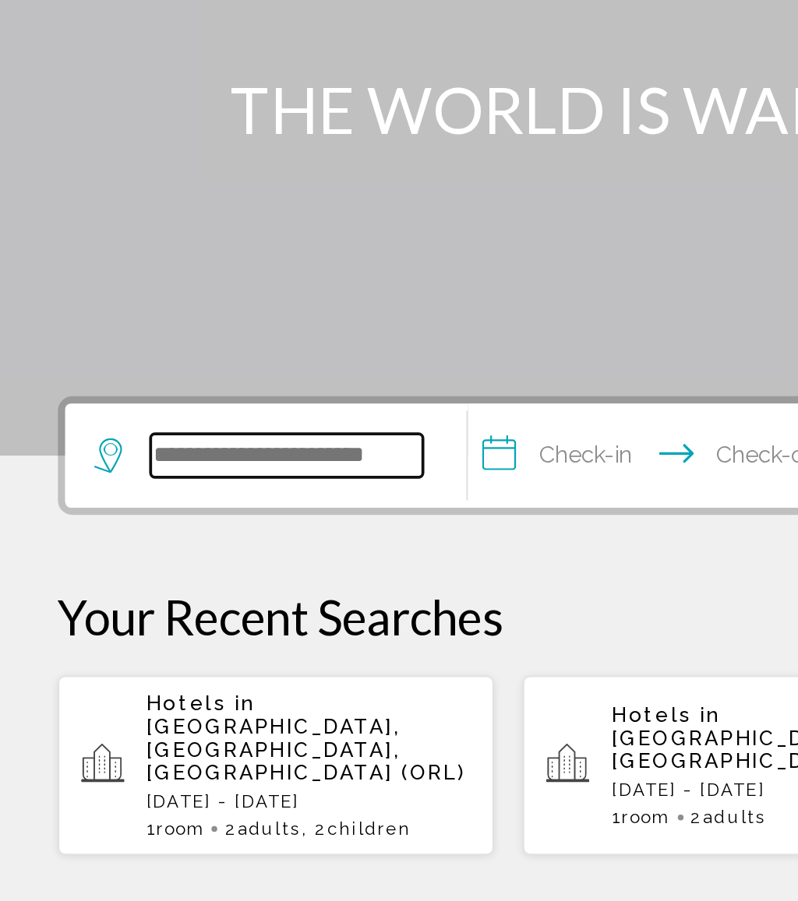
click at [150, 456] on input "Search widget" at bounding box center [154, 467] width 146 height 23
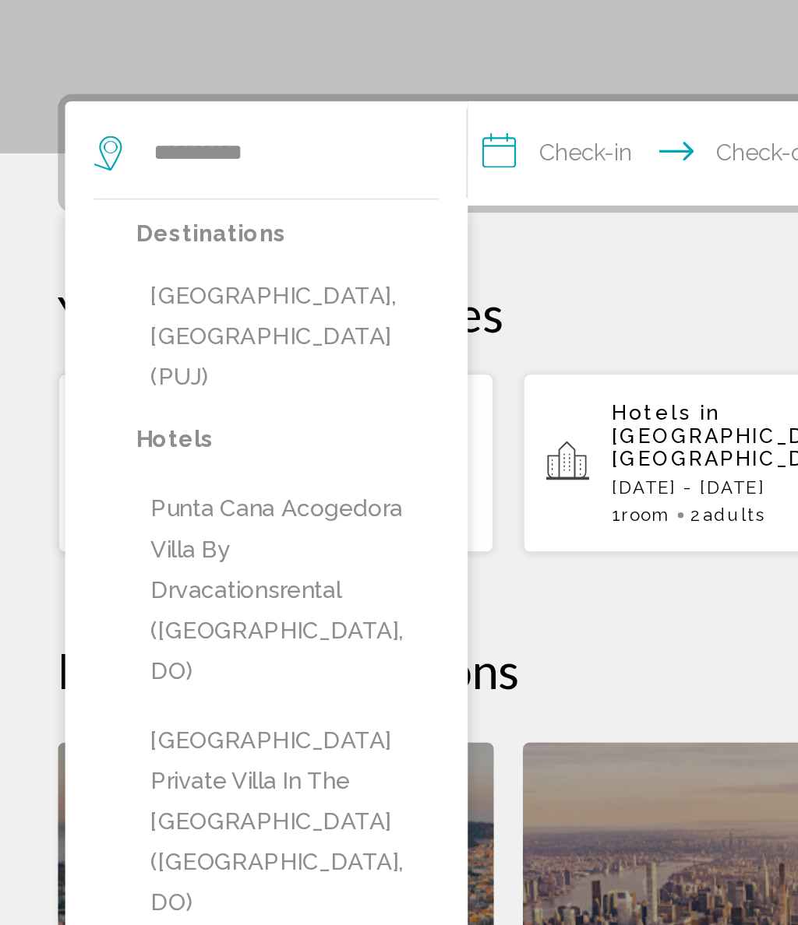
click at [196, 530] on button "[GEOGRAPHIC_DATA], [GEOGRAPHIC_DATA] (PUJ)" at bounding box center [154, 566] width 163 height 73
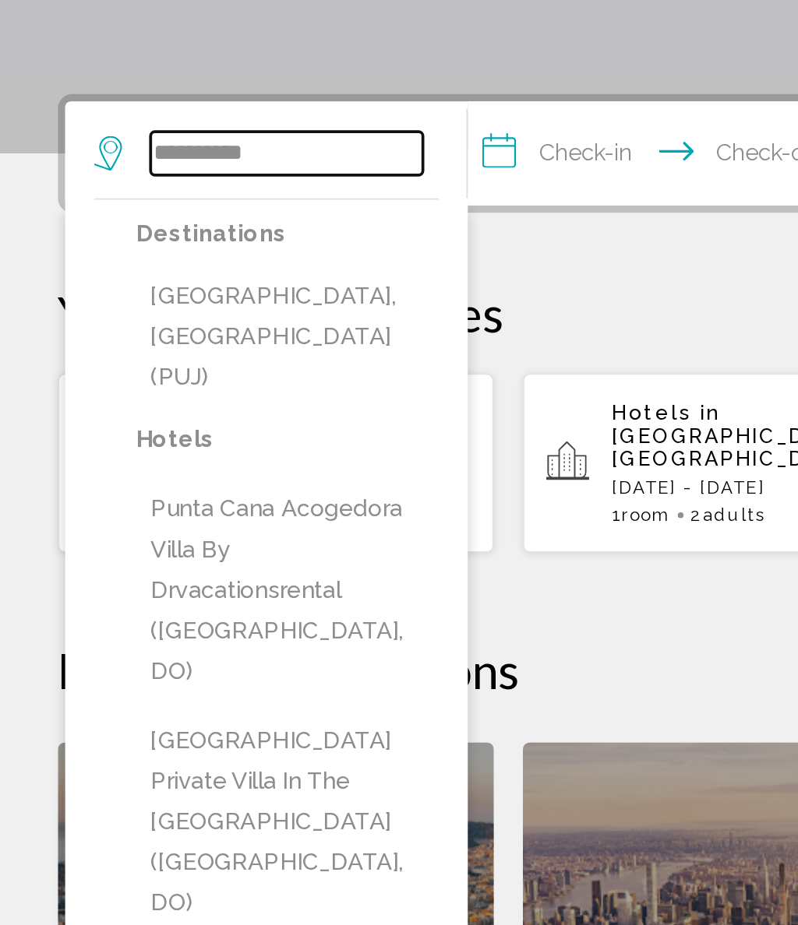
type input "**********"
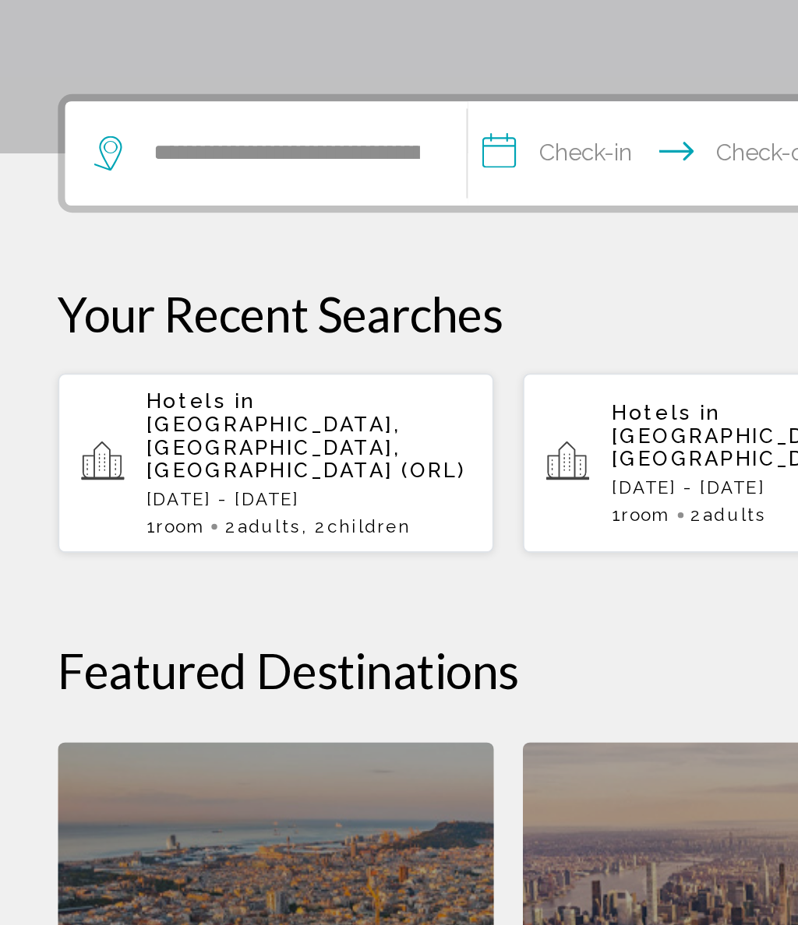
click at [318, 439] on input "**********" at bounding box center [359, 469] width 215 height 61
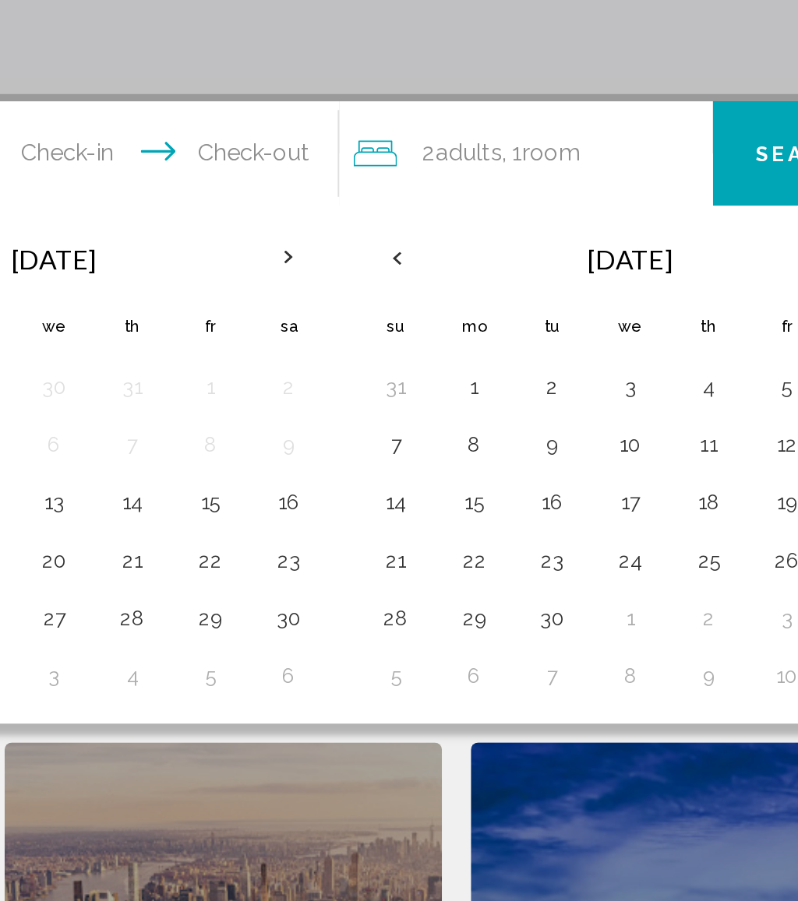
scroll to position [69, 0]
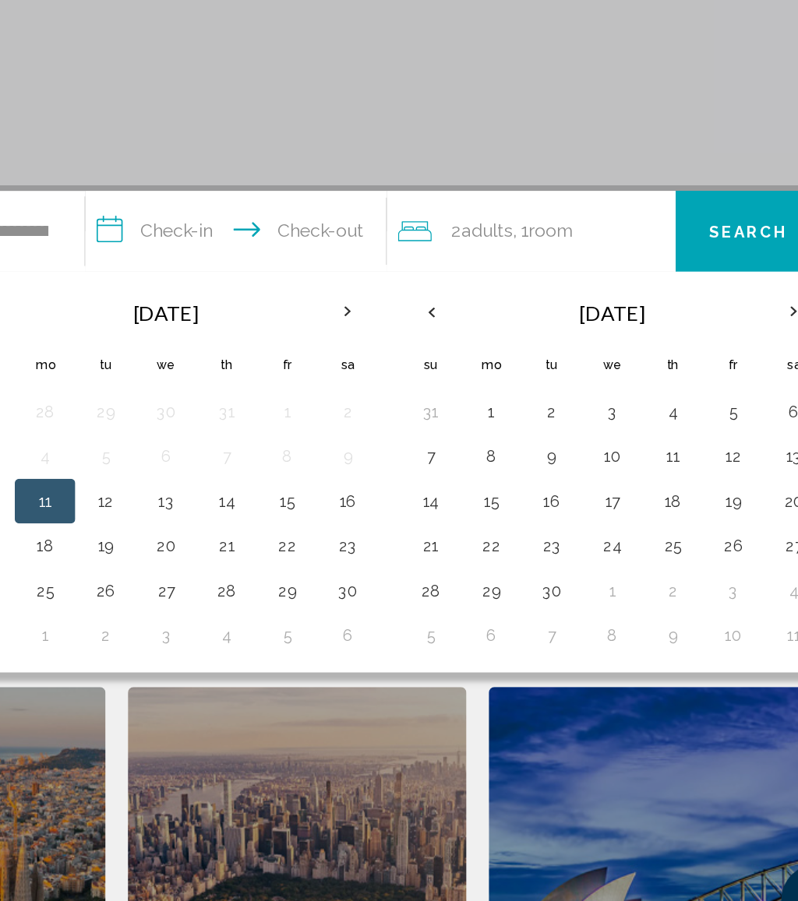
click at [647, 513] on button "4" at bounding box center [659, 524] width 25 height 22
click at [605, 544] on button "10" at bounding box center [617, 555] width 25 height 22
type input "**********"
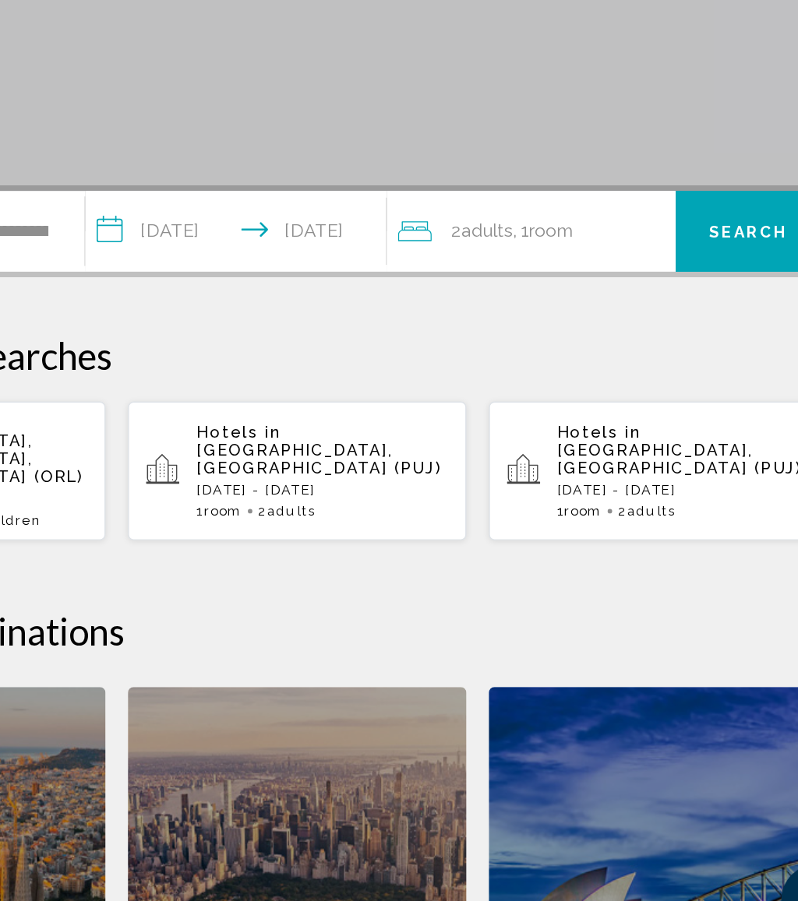
click at [469, 388] on div "2 Adult Adults , 1 Room rooms" at bounding box center [565, 399] width 193 height 22
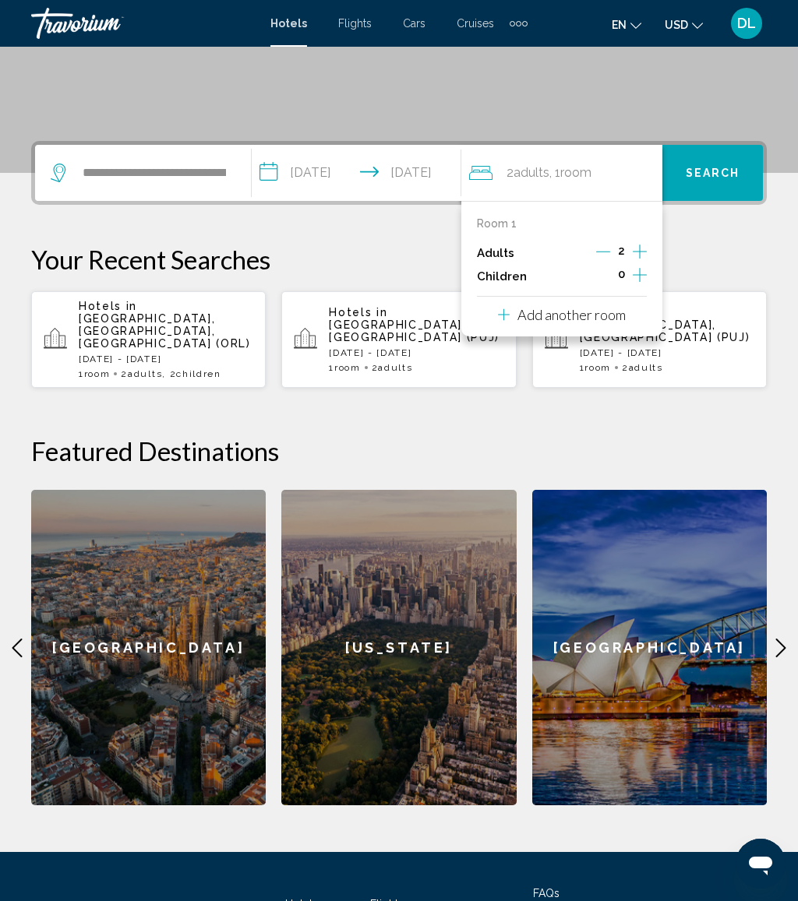
click at [647, 279] on button "Increment children" at bounding box center [640, 276] width 14 height 23
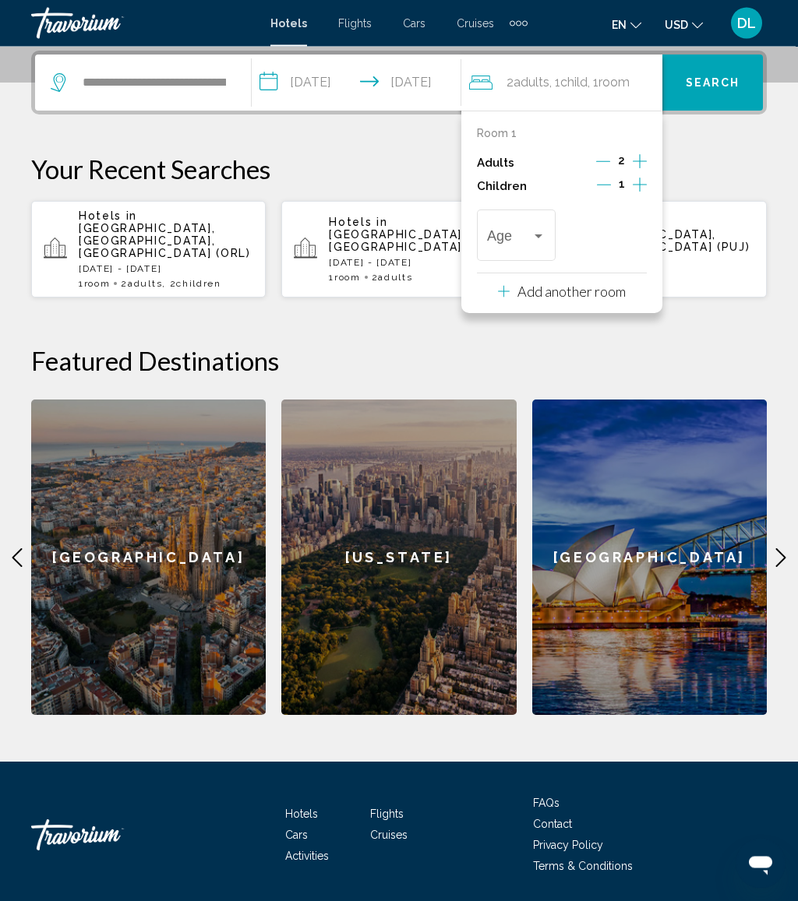
scroll to position [385, 0]
click at [545, 234] on div "Travelers: 2 adults, 1 child" at bounding box center [538, 236] width 14 height 12
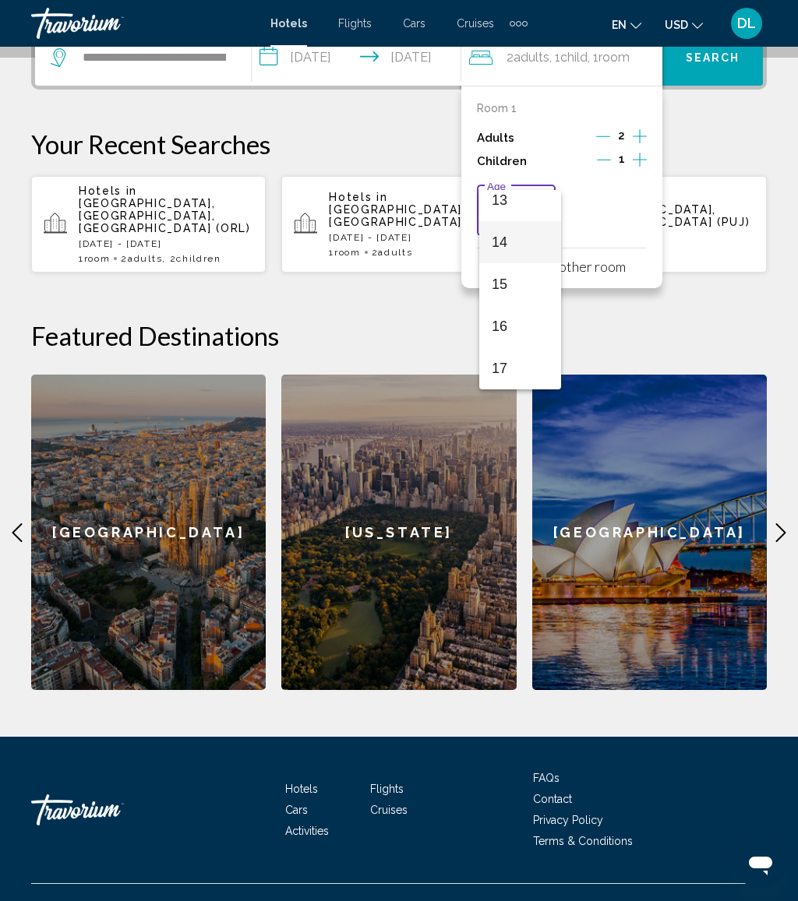
click at [526, 246] on span "14" at bounding box center [520, 242] width 57 height 42
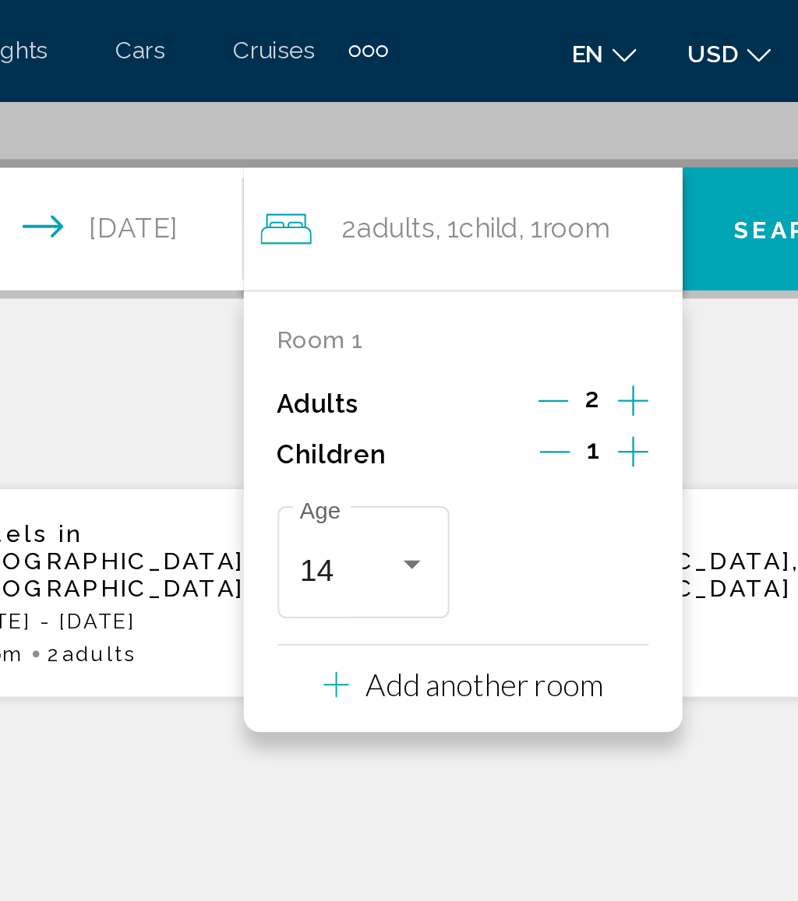
scroll to position [259, 0]
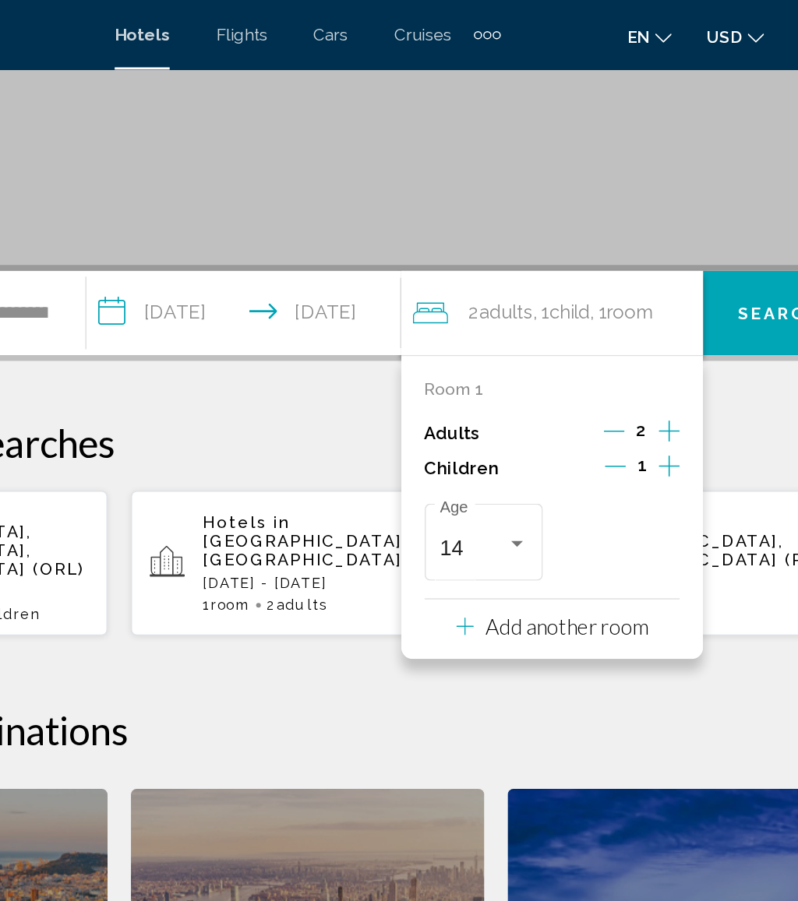
click at [662, 197] on button "Search" at bounding box center [712, 209] width 100 height 56
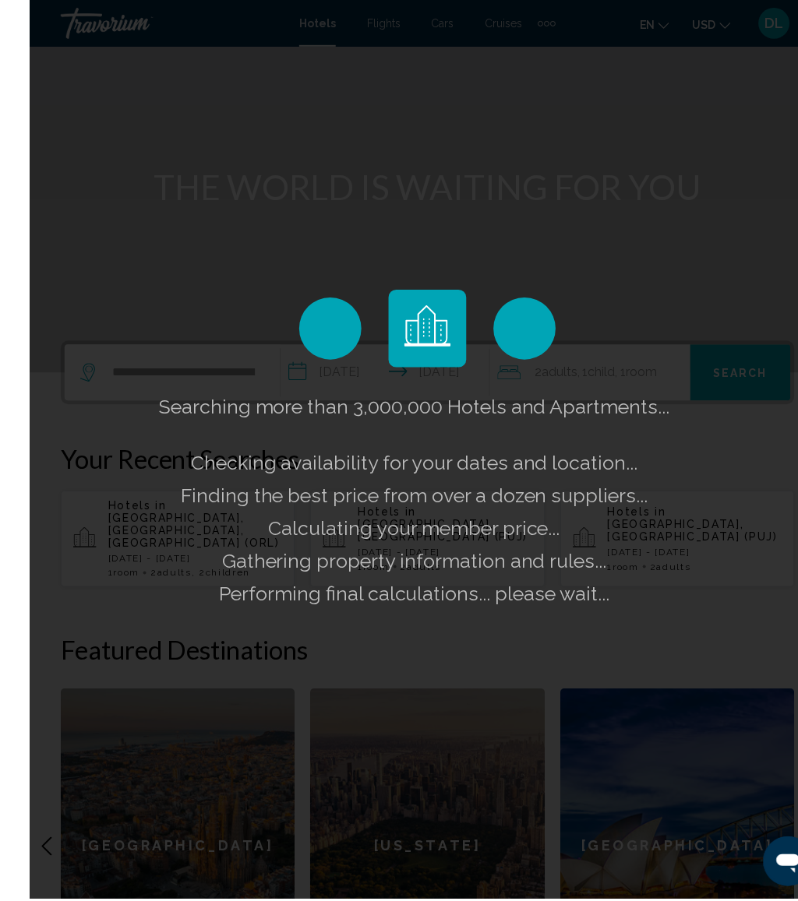
scroll to position [95, 0]
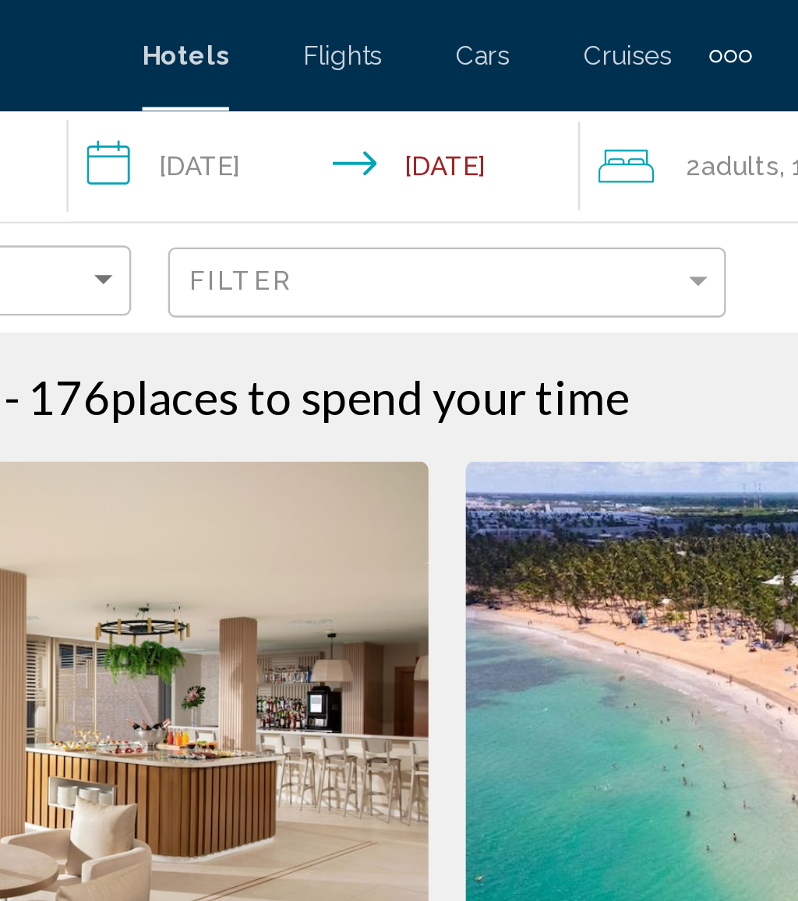
click at [239, 69] on input "**********" at bounding box center [350, 72] width 222 height 51
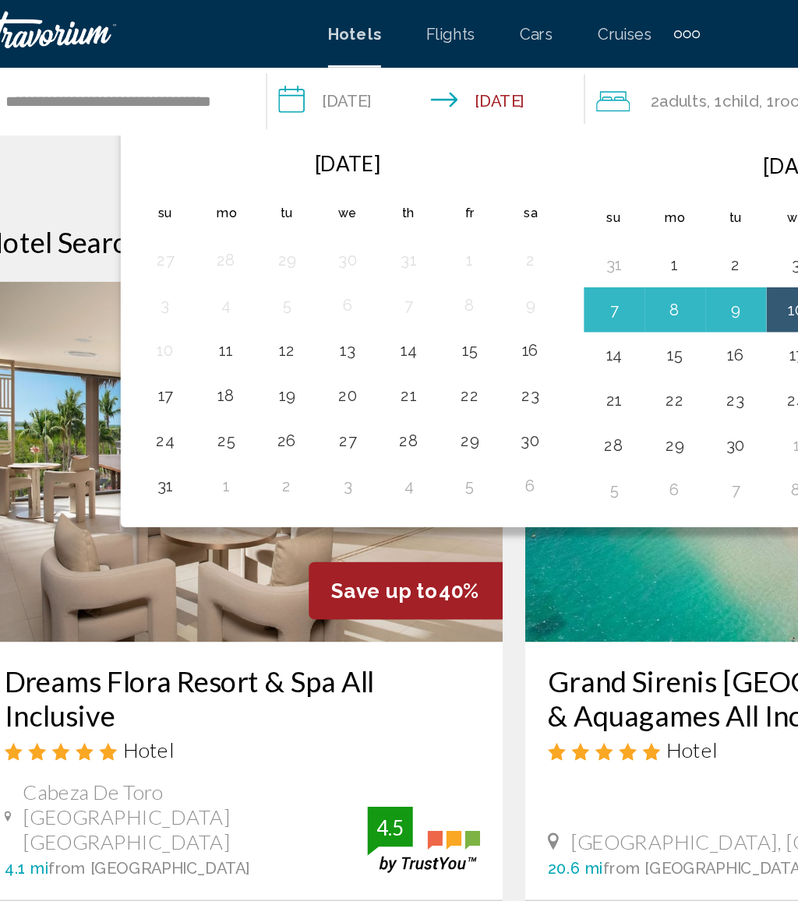
click at [356, 275] on button "22" at bounding box center [368, 274] width 25 height 22
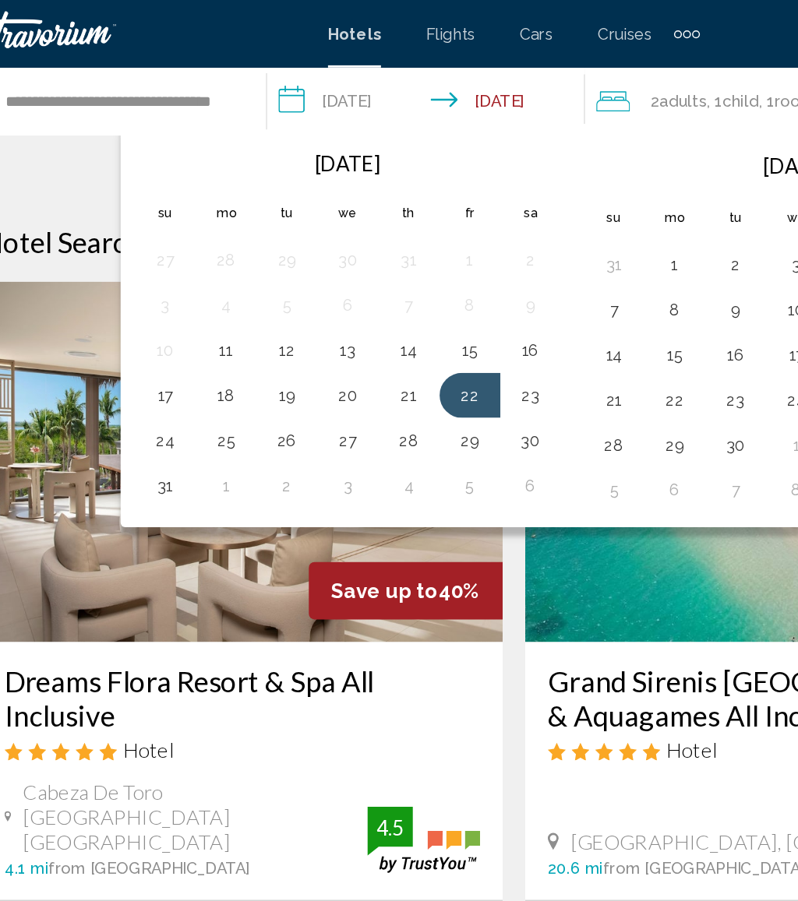
click at [314, 313] on button "28" at bounding box center [326, 305] width 25 height 22
type input "**********"
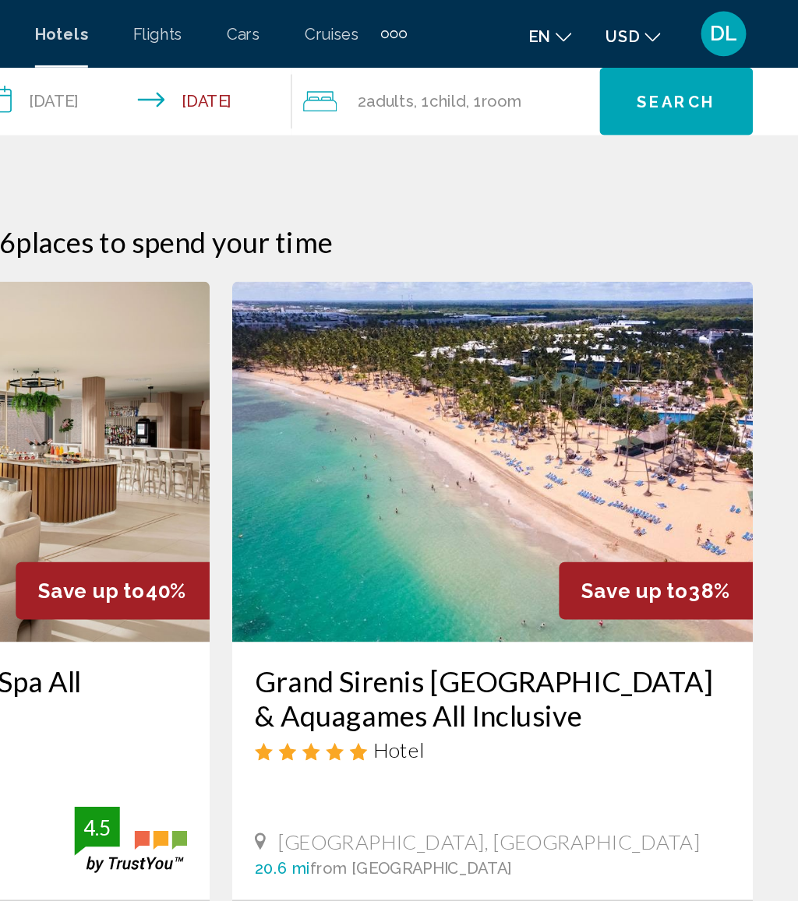
click at [686, 72] on span "Search" at bounding box center [713, 71] width 55 height 12
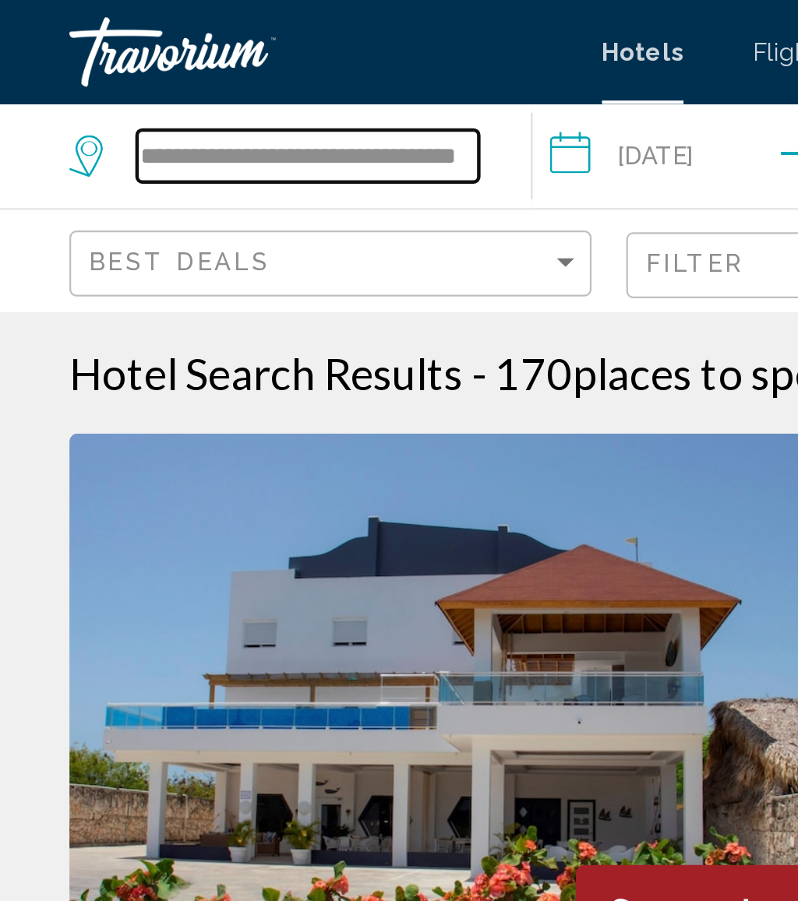
click at [212, 77] on input "**********" at bounding box center [138, 69] width 153 height 23
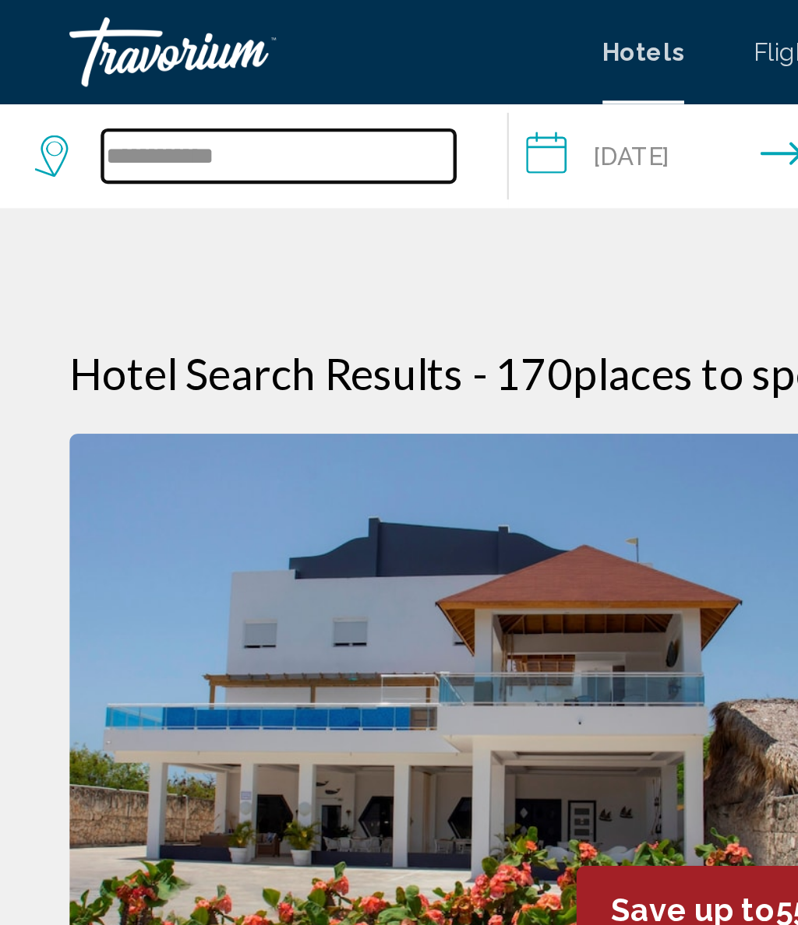
type input "*****"
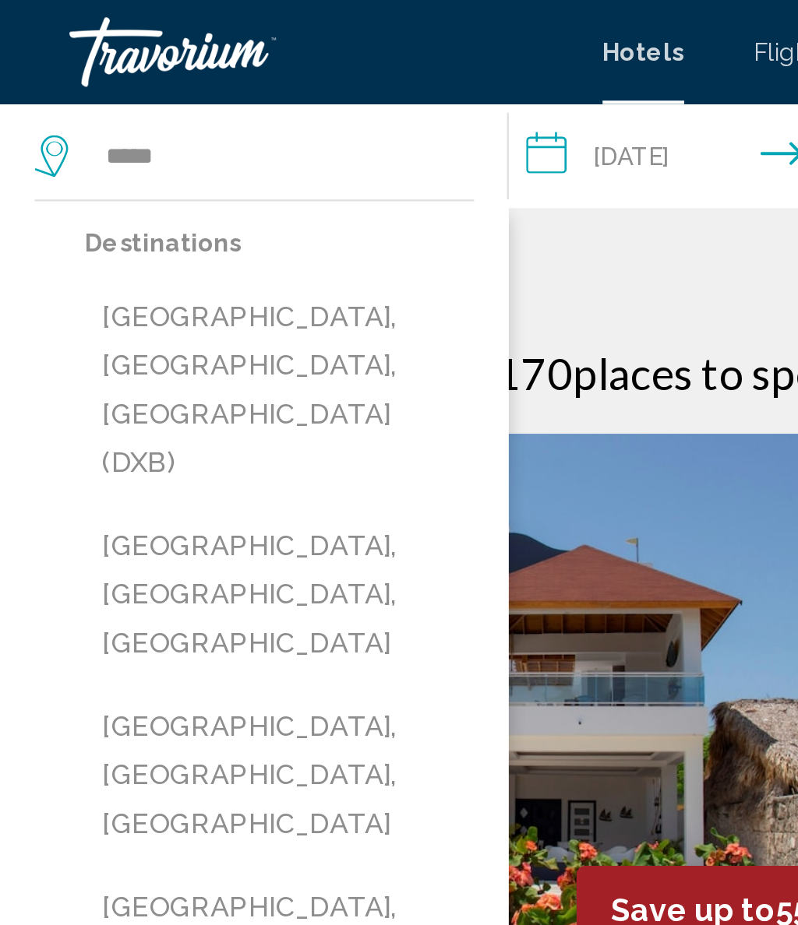
click at [162, 155] on button "[GEOGRAPHIC_DATA], [GEOGRAPHIC_DATA], [GEOGRAPHIC_DATA] (DXB)" at bounding box center [125, 175] width 174 height 95
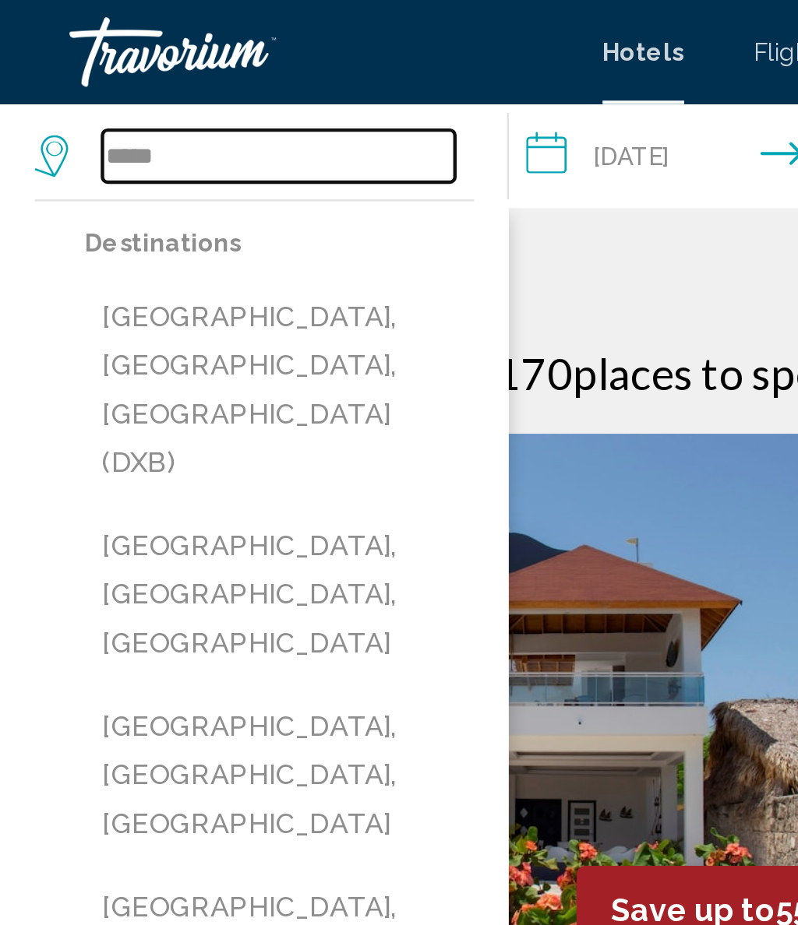
type input "**********"
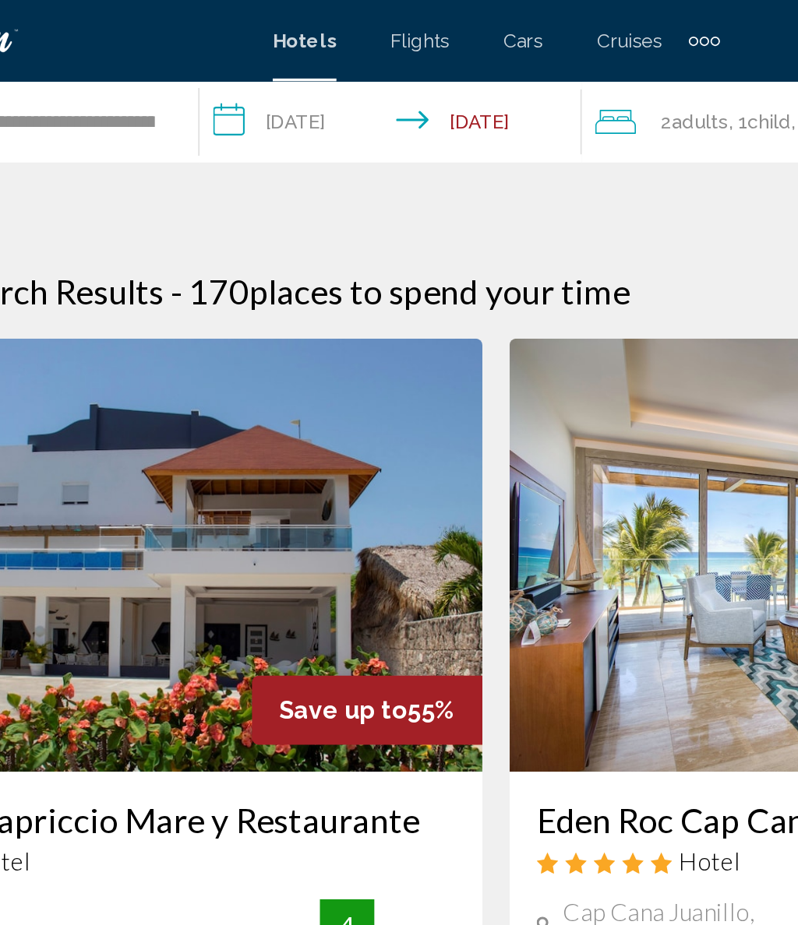
click at [228, 72] on input "**********" at bounding box center [341, 72] width 227 height 51
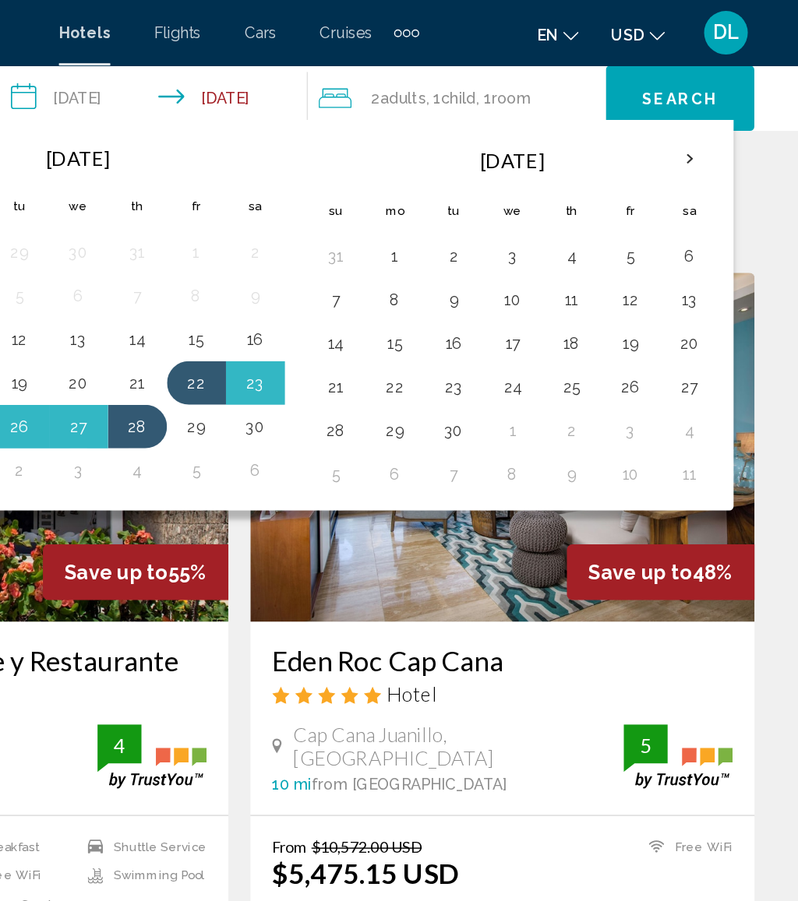
click at [582, 277] on button "24" at bounding box center [594, 277] width 25 height 22
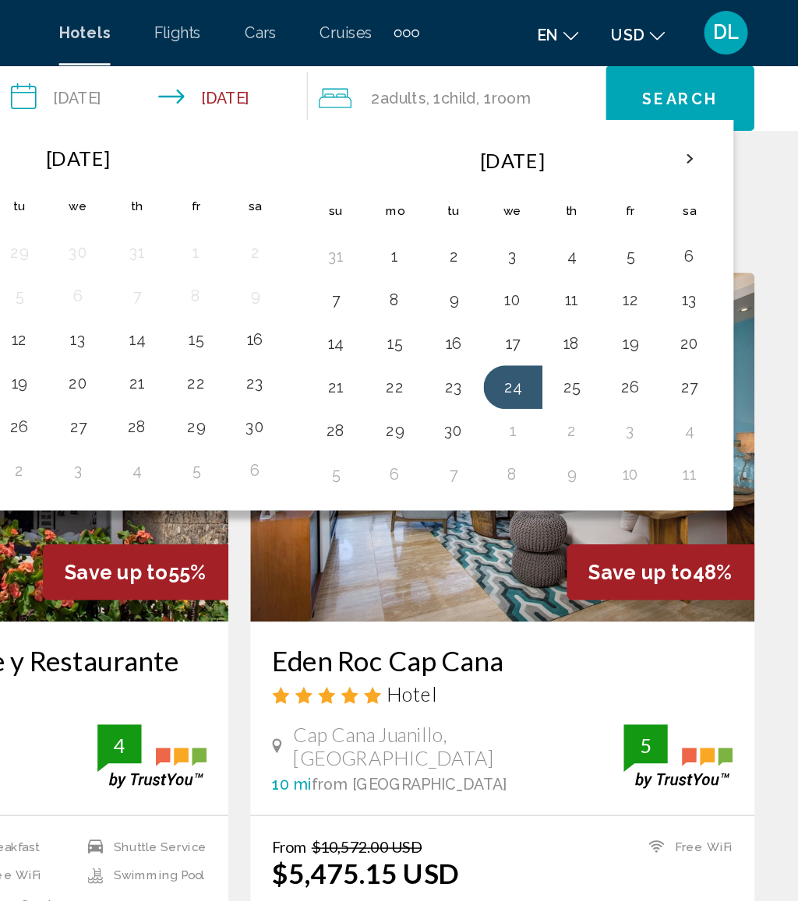
click at [582, 302] on button "1" at bounding box center [594, 308] width 25 height 22
type input "**********"
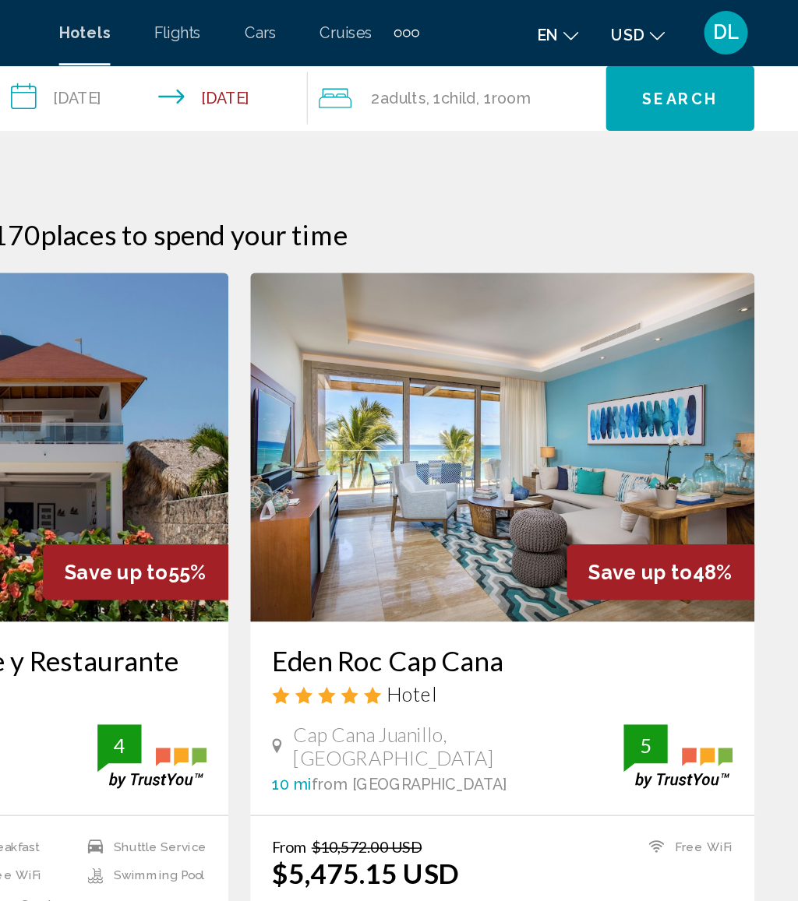
click at [456, 68] on div "2 Adult Adults , 1 Child Children , 1 Room rooms" at bounding box center [558, 70] width 205 height 22
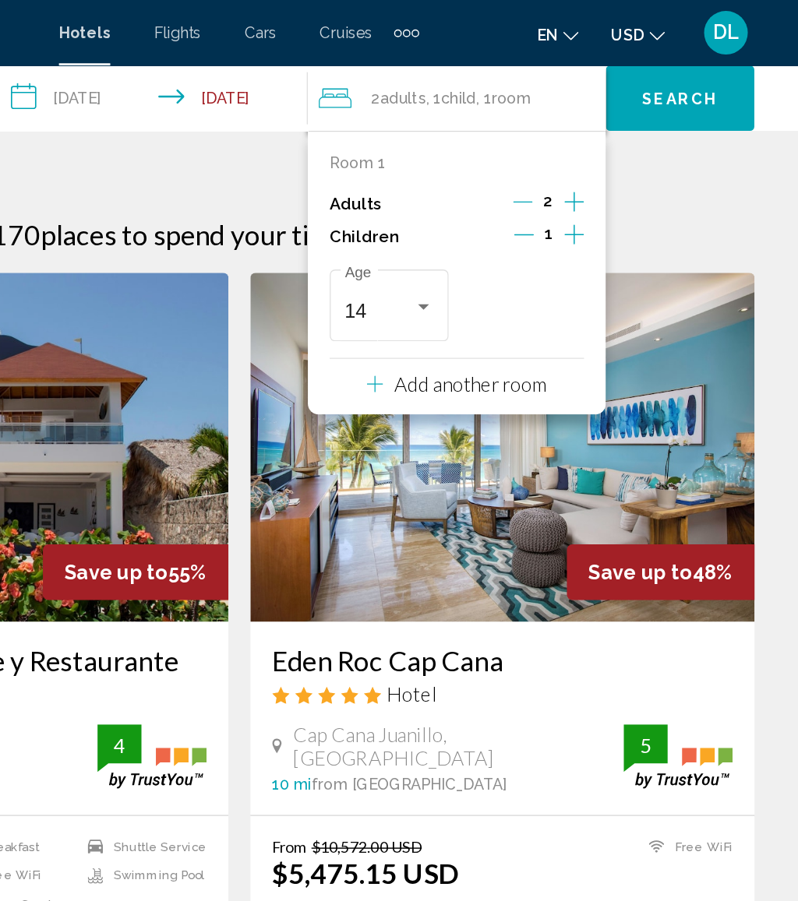
click at [595, 166] on icon "Decrement children" at bounding box center [602, 167] width 14 height 14
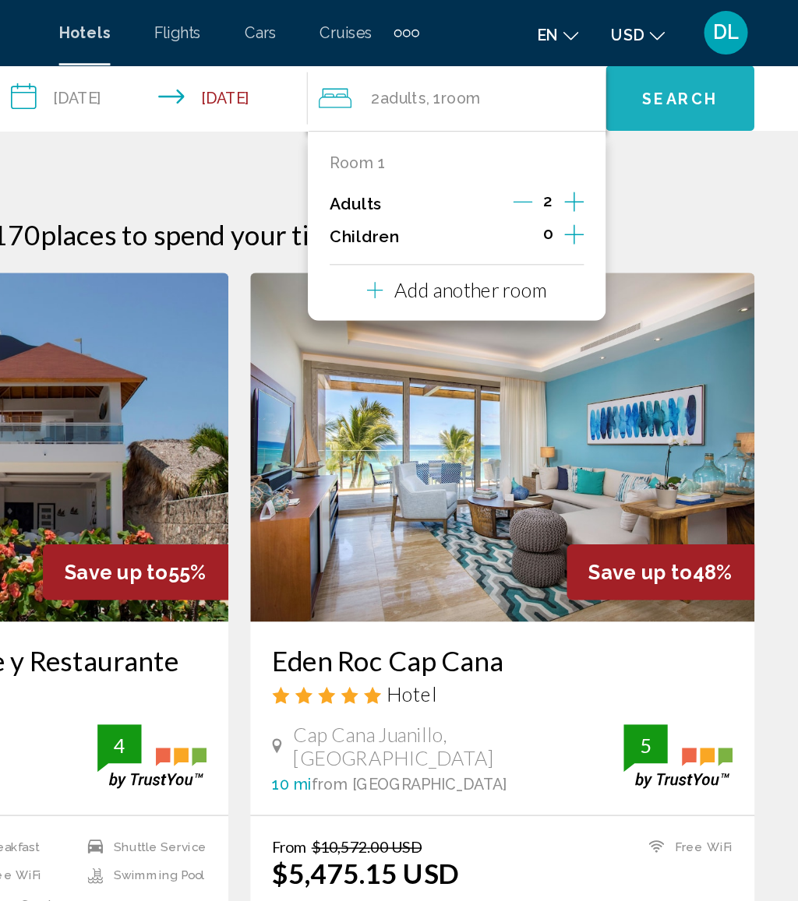
click at [661, 70] on button "Search" at bounding box center [714, 70] width 106 height 47
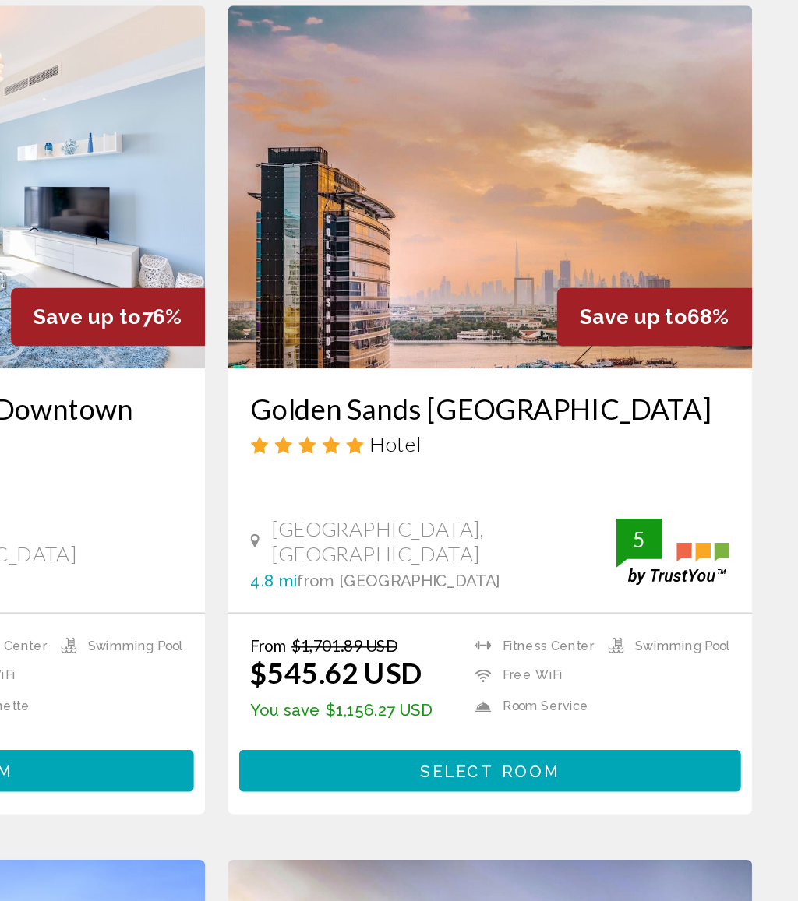
click at [538, 714] on span "Select Room" at bounding box center [586, 720] width 96 height 12
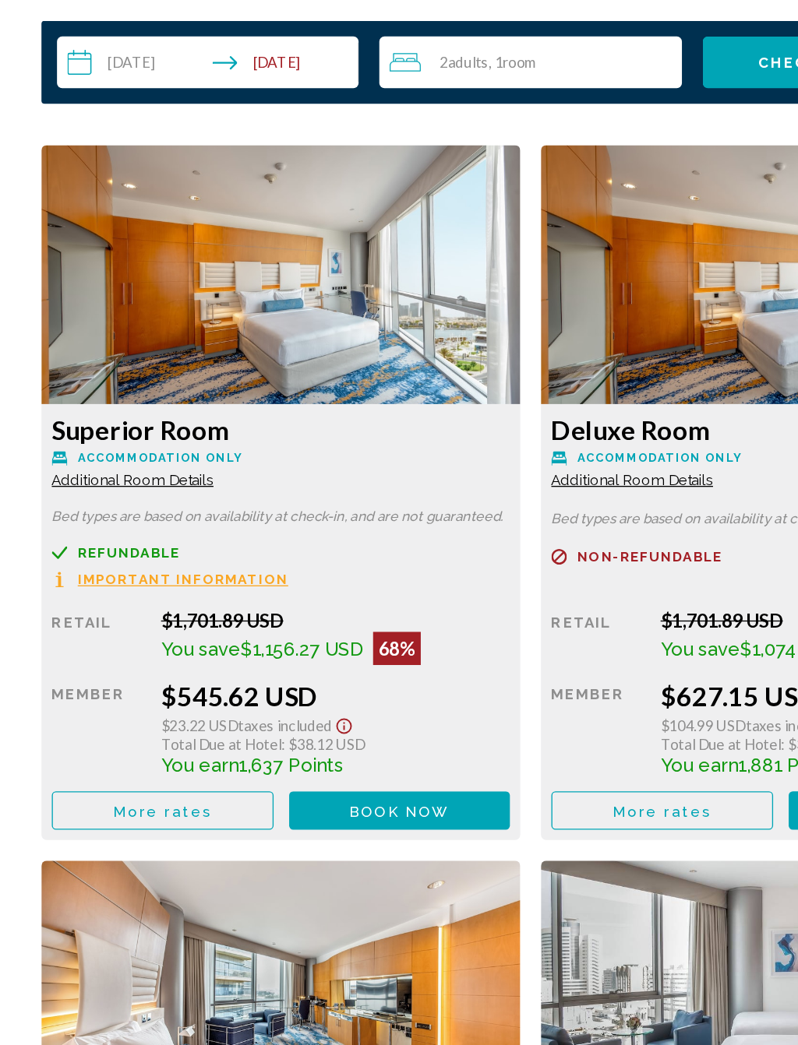
scroll to position [2312, 0]
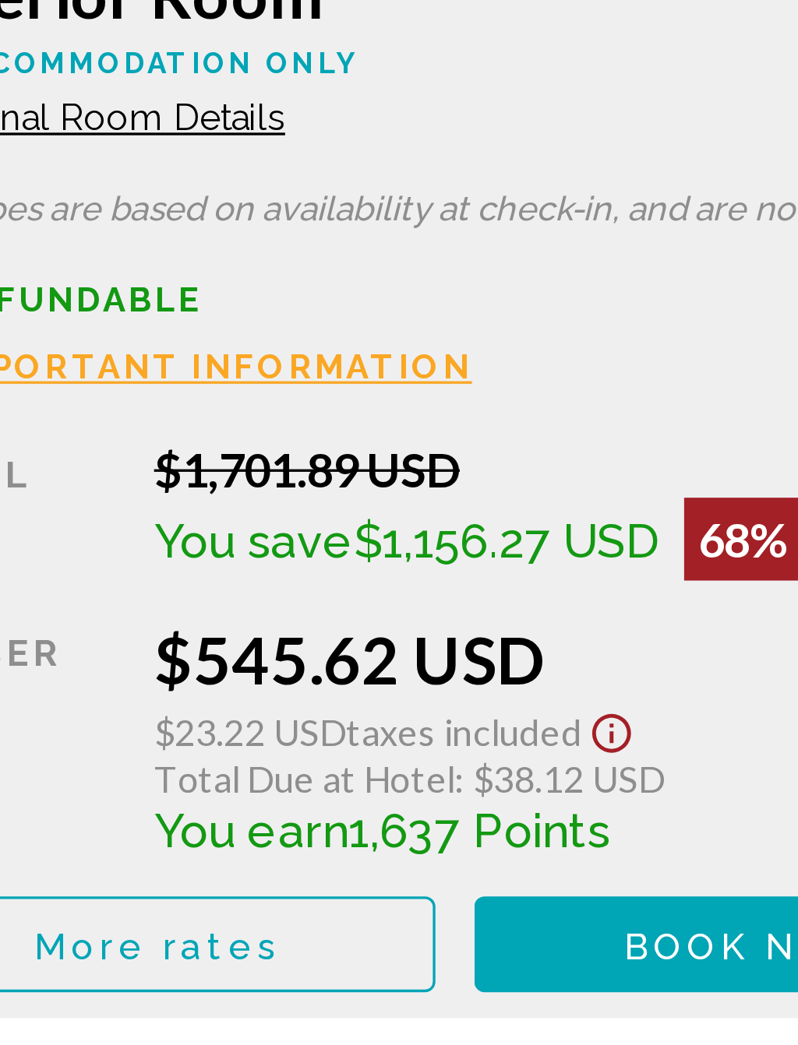
click at [263, 862] on span "Book now" at bounding box center [301, 868] width 76 height 12
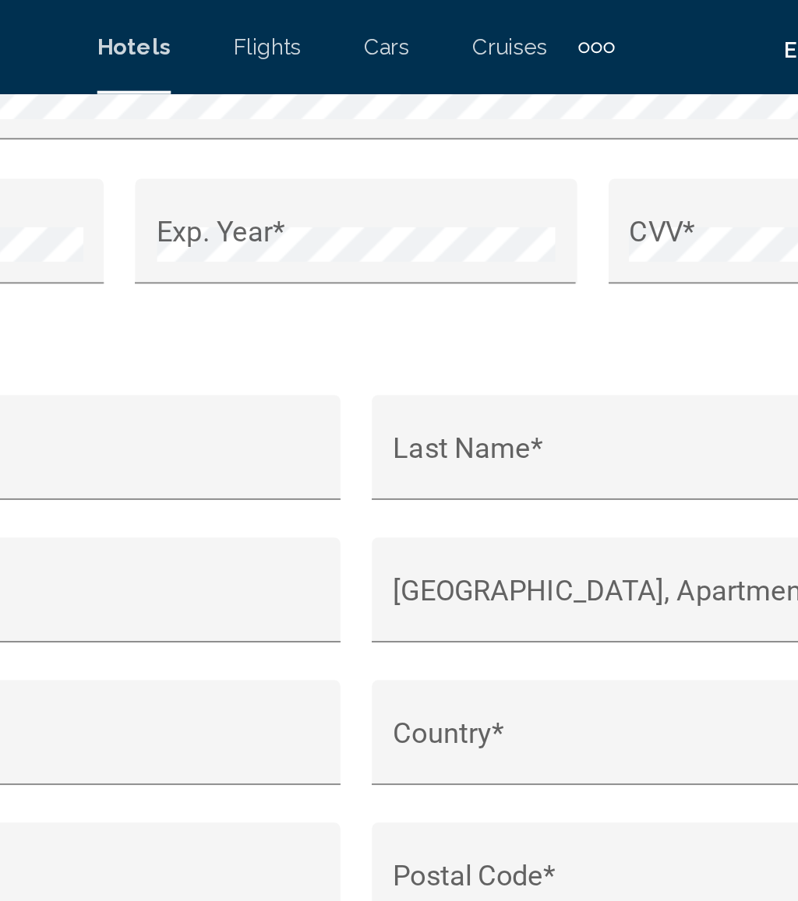
scroll to position [2037, 0]
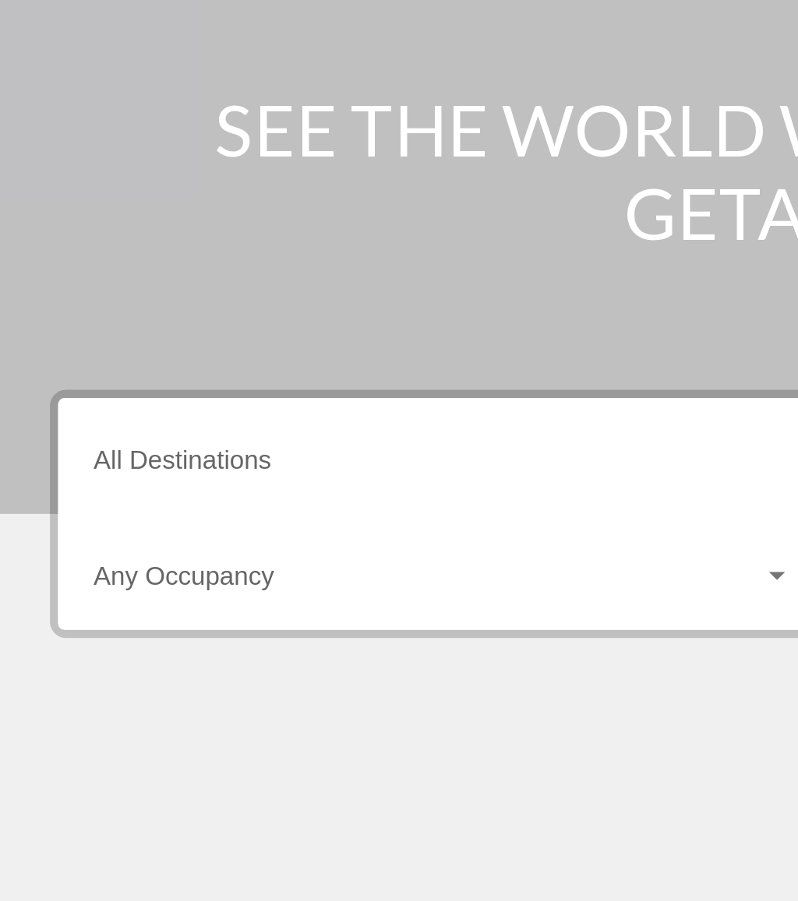
click at [174, 415] on div "Destination All Destinations" at bounding box center [220, 439] width 337 height 49
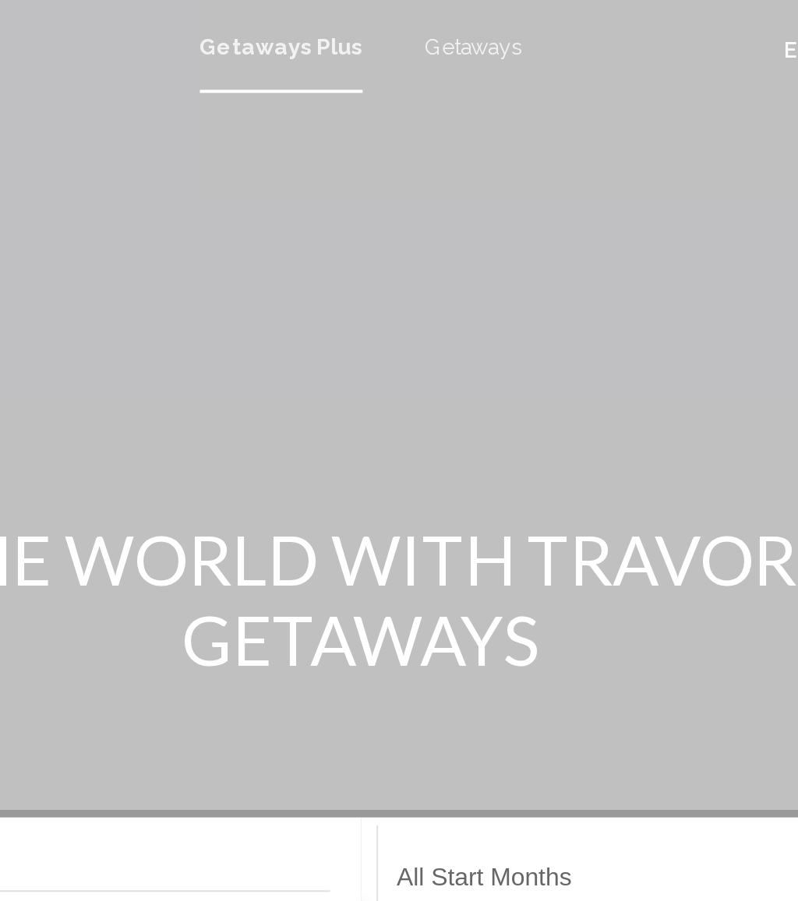
click at [431, 23] on span "Getaways" at bounding box center [455, 23] width 49 height 12
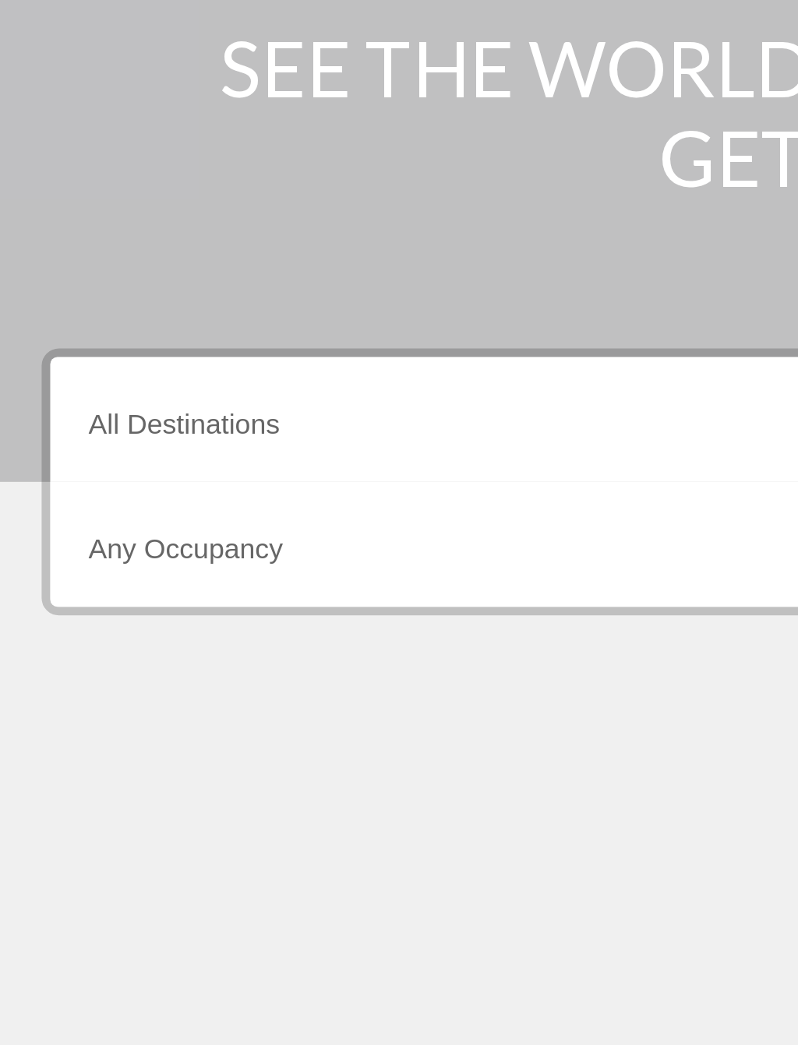
click at [195, 415] on div "Destination All Destinations" at bounding box center [220, 439] width 337 height 49
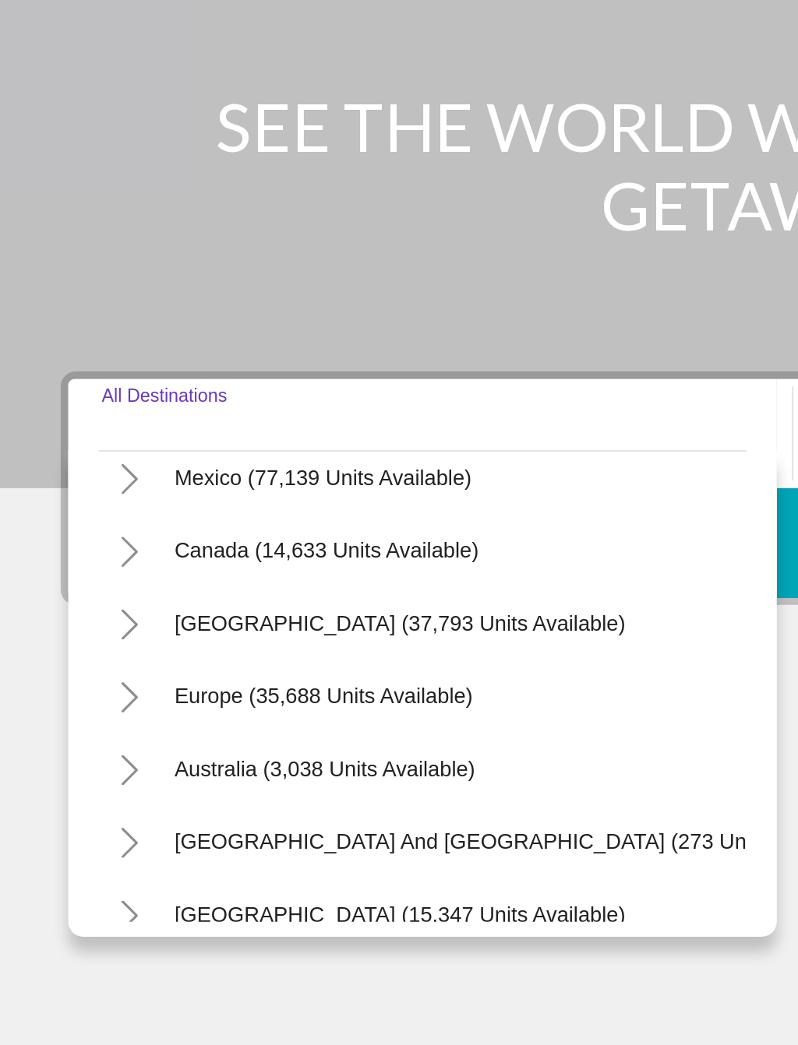
scroll to position [83, 0]
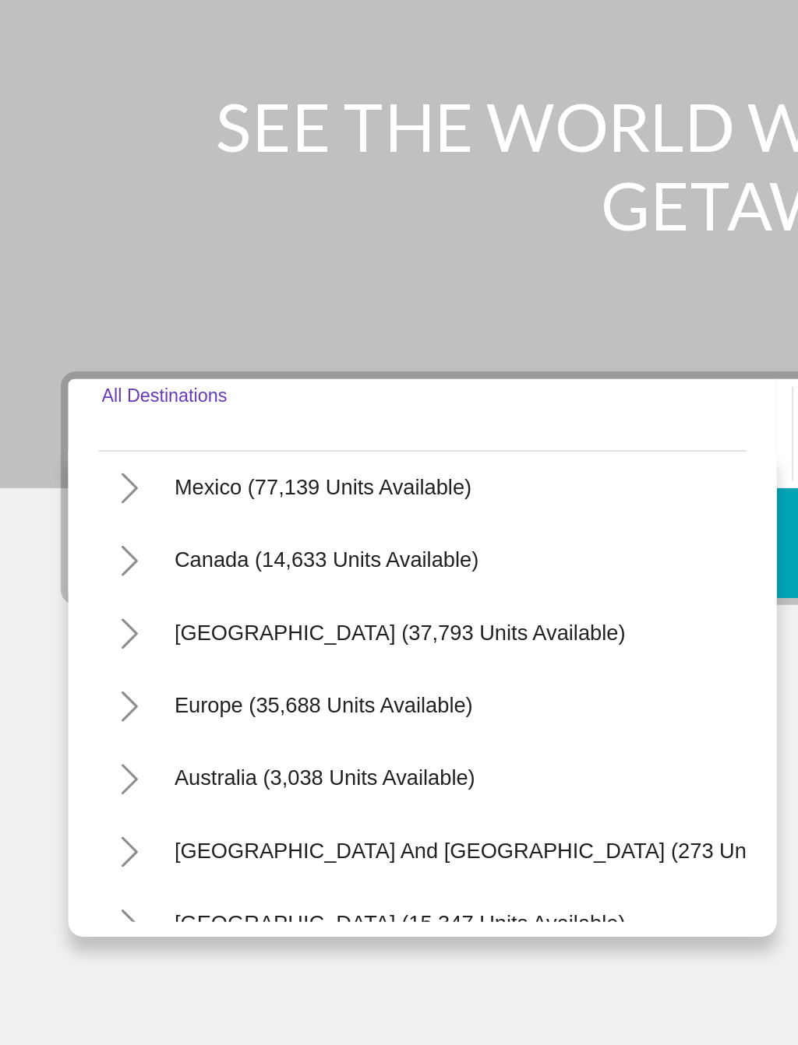
click at [263, 535] on span "Caribbean & Atlantic Islands (37,793 units available)" at bounding box center [205, 541] width 231 height 12
type input "**********"
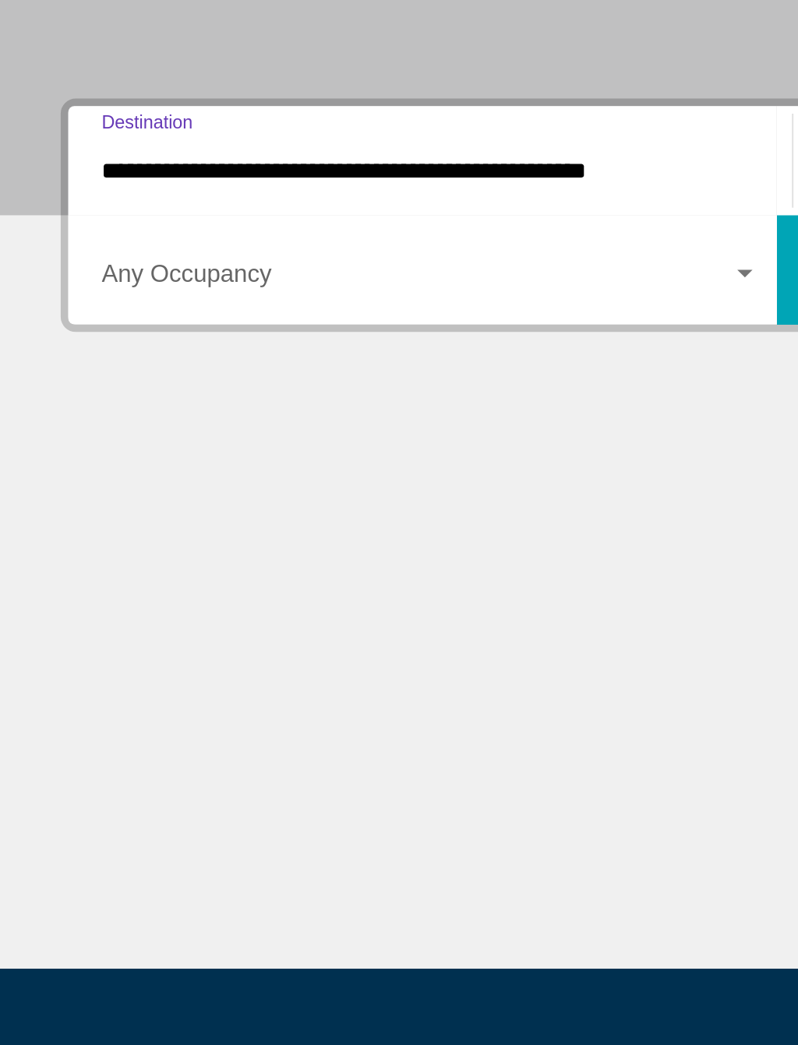
click at [260, 494] on span "Search widget" at bounding box center [213, 501] width 323 height 14
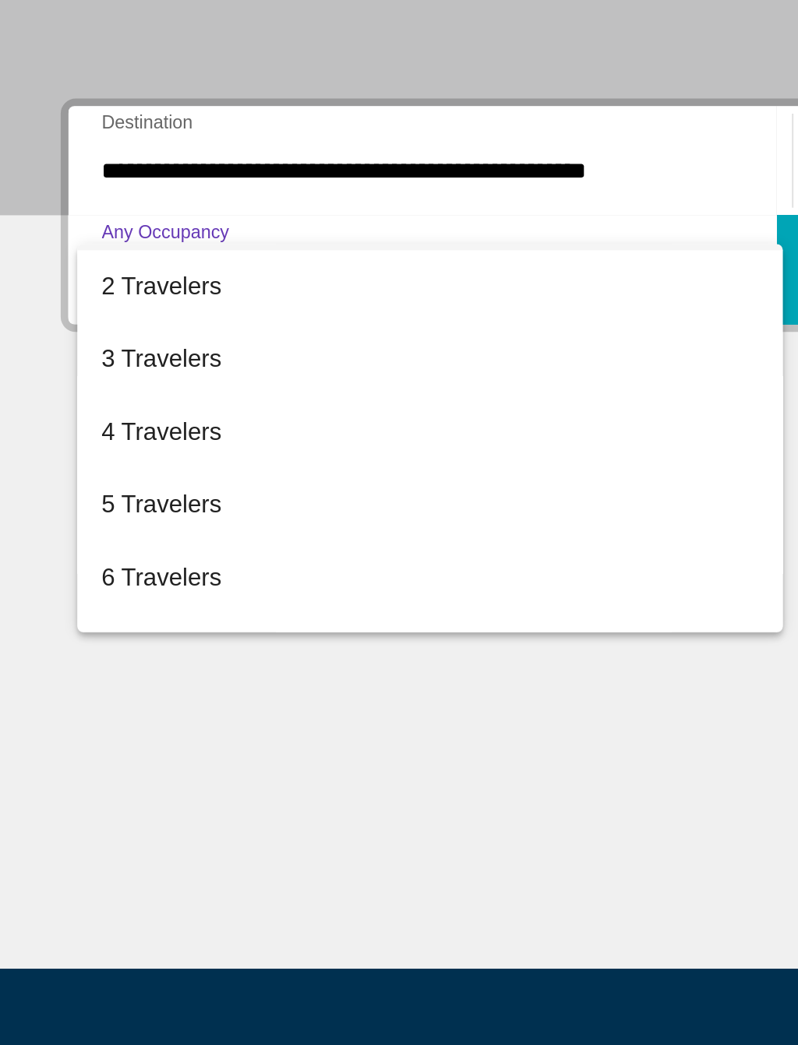
scroll to position [33, 0]
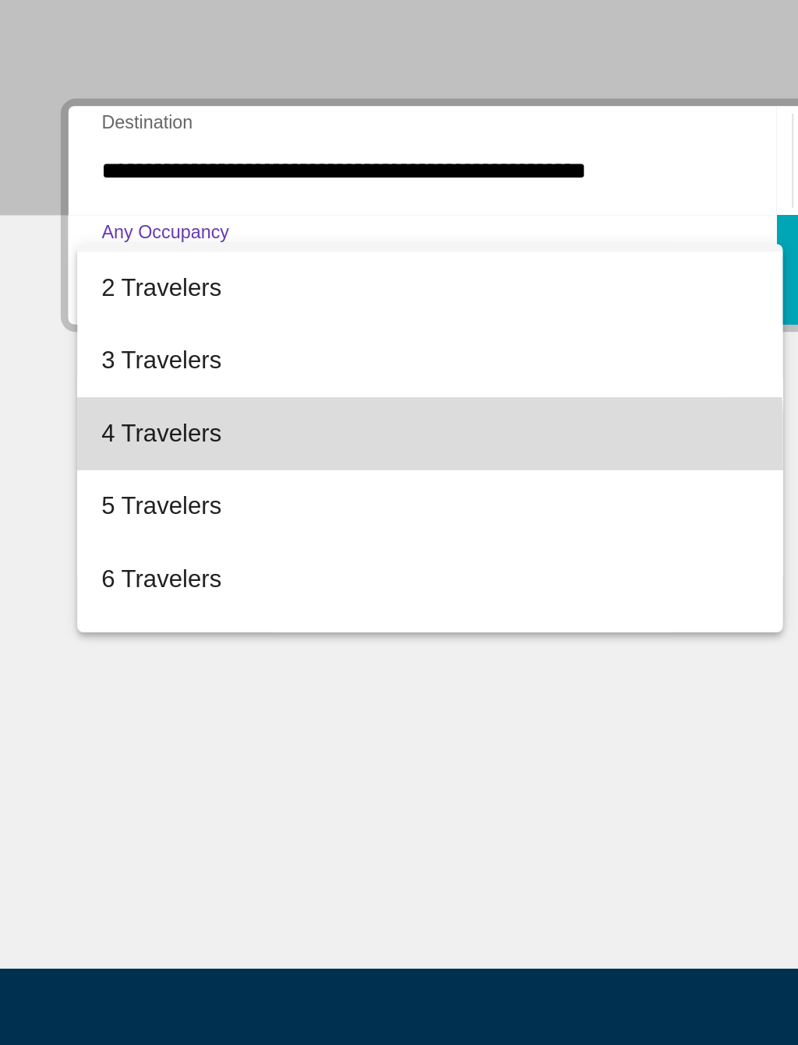
click at [133, 561] on span "4 Travelers" at bounding box center [220, 579] width 337 height 37
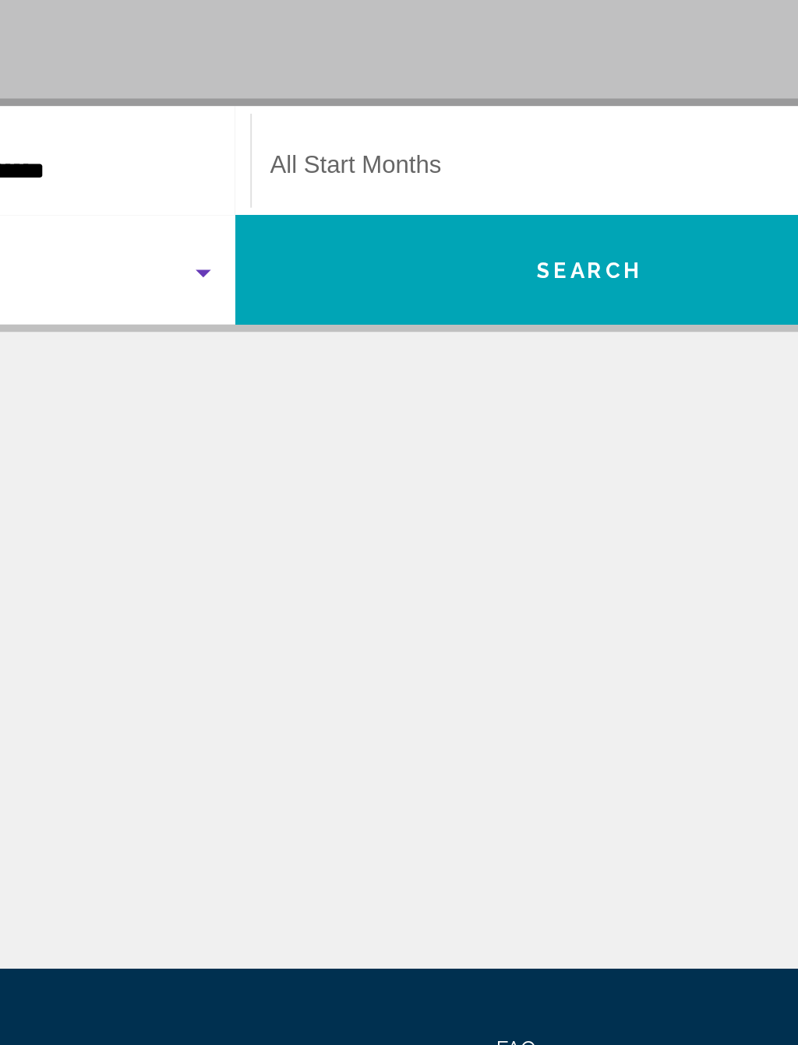
click at [417, 438] on span "Search widget" at bounding box center [578, 445] width 322 height 14
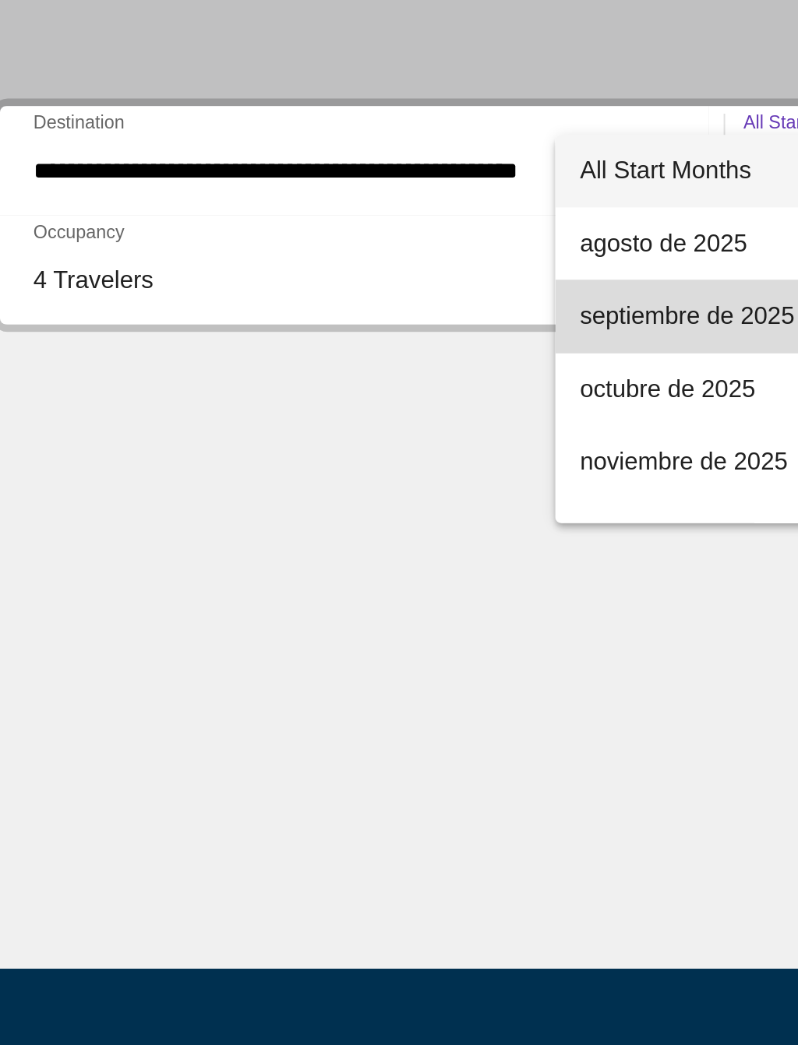
click at [377, 501] on span "septiembre de 2025" at bounding box center [501, 519] width 337 height 37
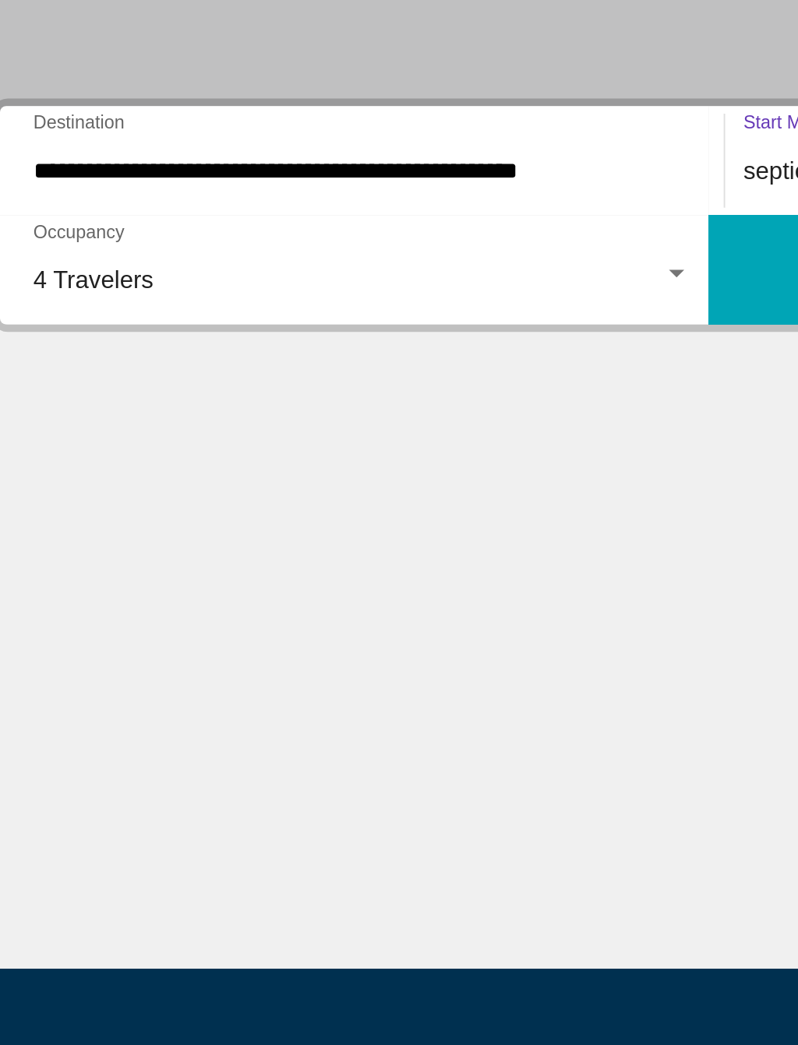
click at [405, 467] on button "Search" at bounding box center [581, 495] width 364 height 56
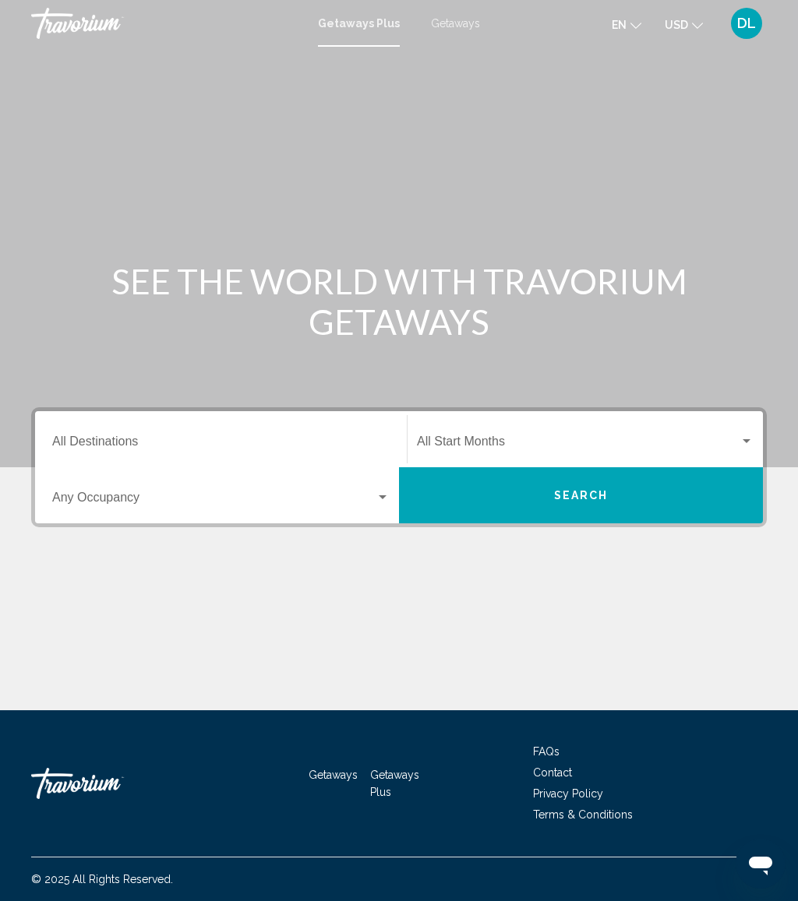
click at [291, 449] on input "Destination All Destinations" at bounding box center [220, 445] width 337 height 14
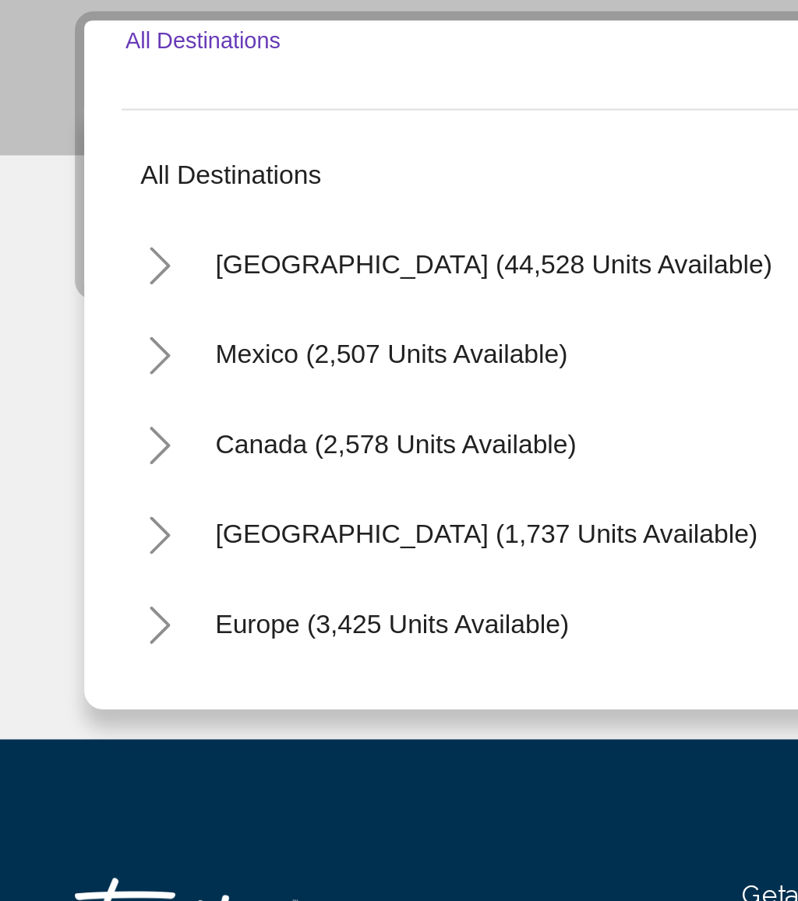
click at [194, 618] on span "Caribbean & Atlantic Islands (1,737 units available)" at bounding box center [202, 624] width 225 height 12
type input "**********"
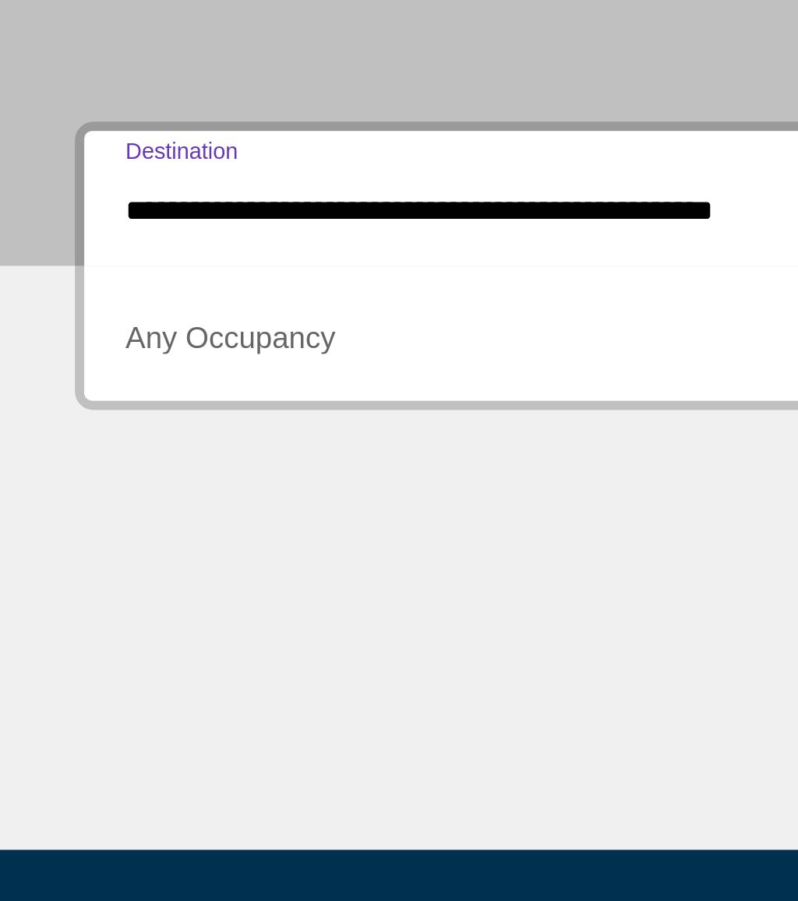
click at [178, 494] on span "Search widget" at bounding box center [213, 501] width 323 height 14
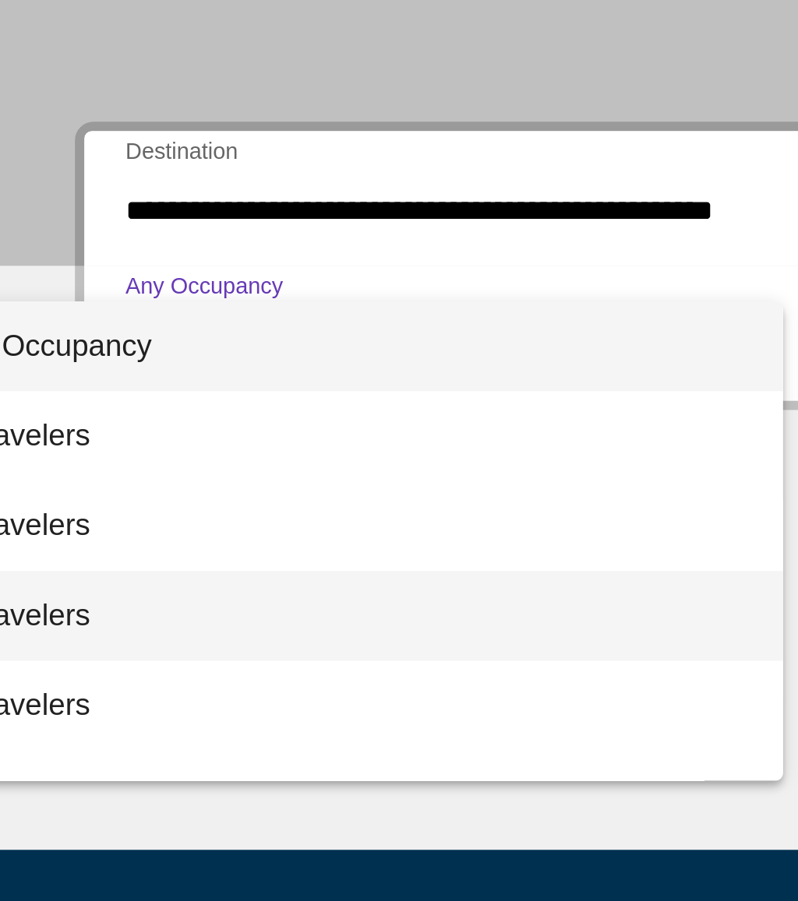
click at [104, 594] on span "4 Travelers" at bounding box center [144, 612] width 337 height 37
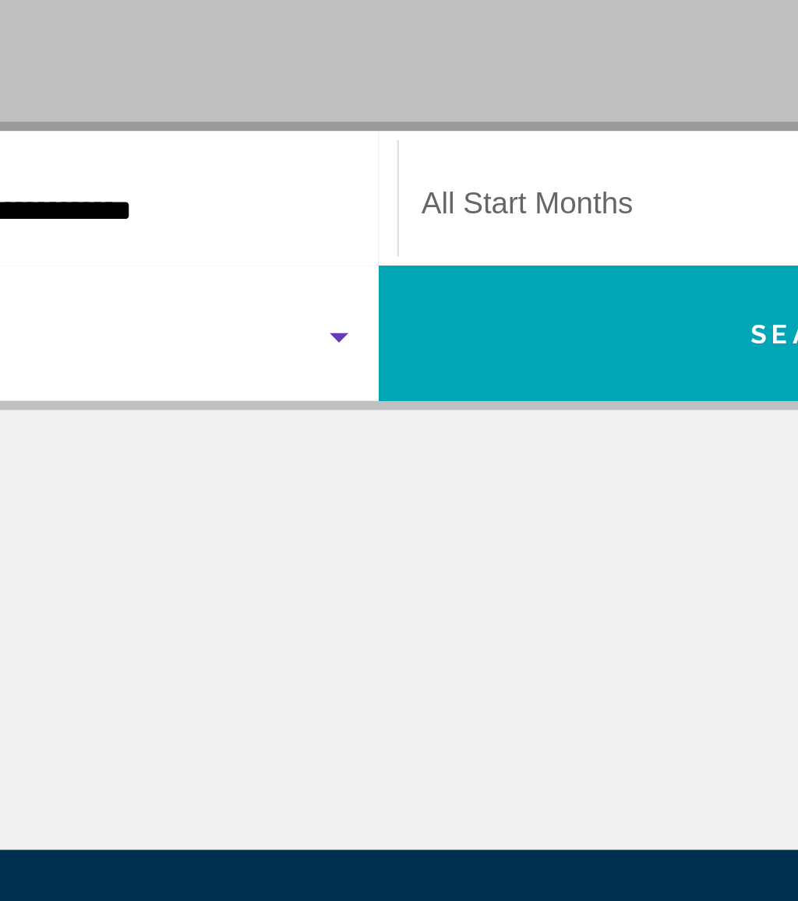
click at [417, 438] on span "Search widget" at bounding box center [578, 445] width 322 height 14
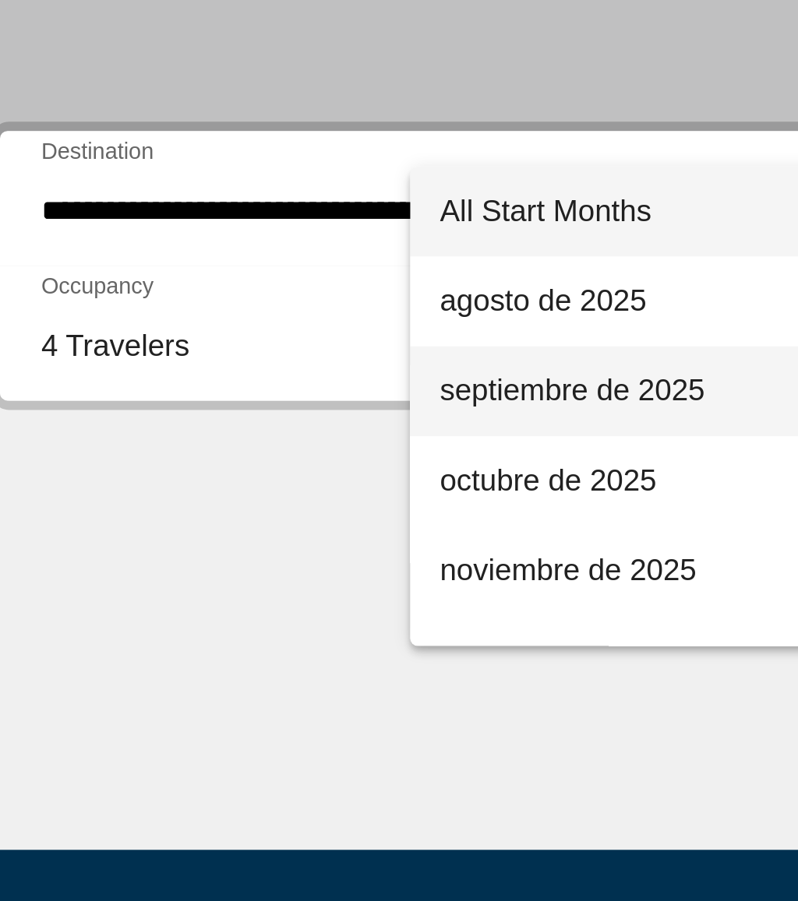
click at [270, 501] on span "septiembre de 2025" at bounding box center [386, 519] width 337 height 37
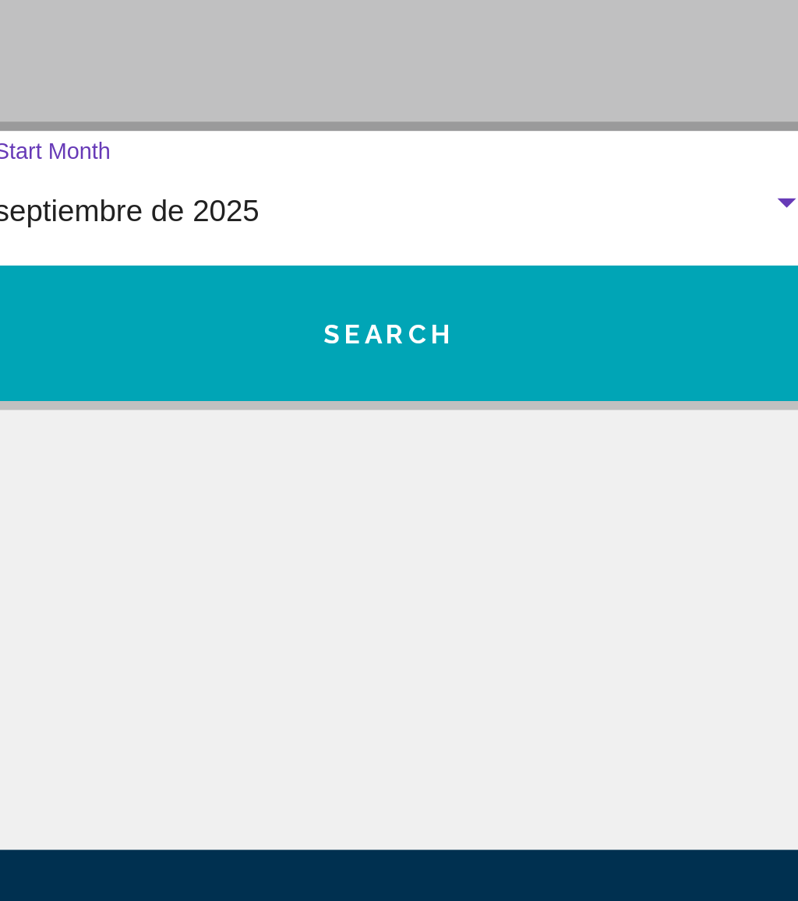
click at [399, 467] on button "Search" at bounding box center [581, 495] width 364 height 56
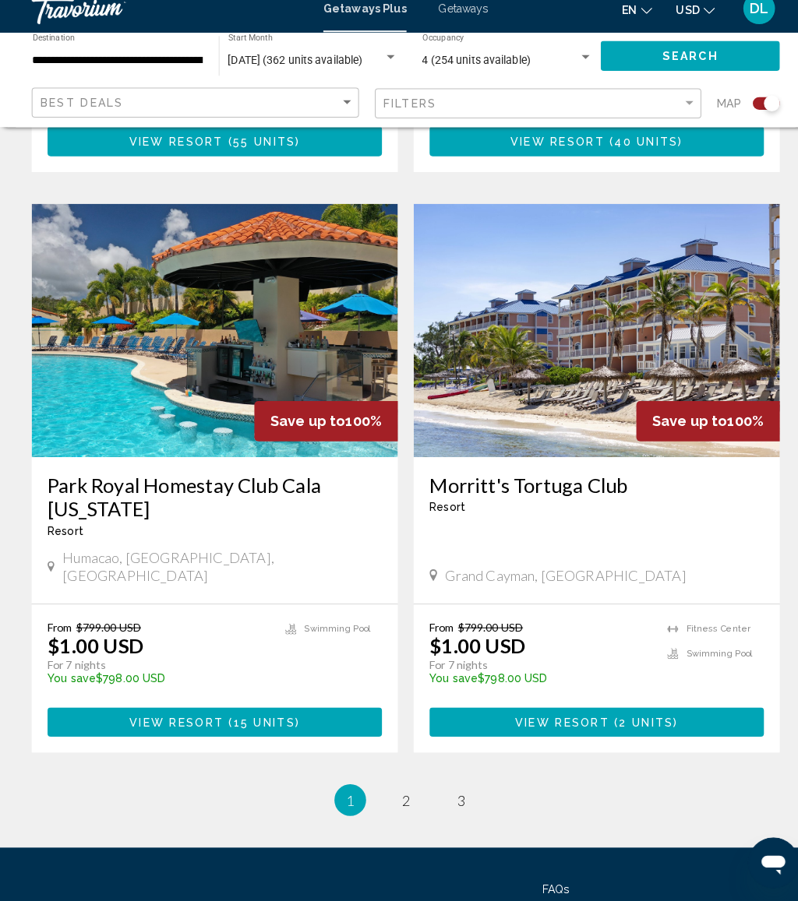
scroll to position [3277, 0]
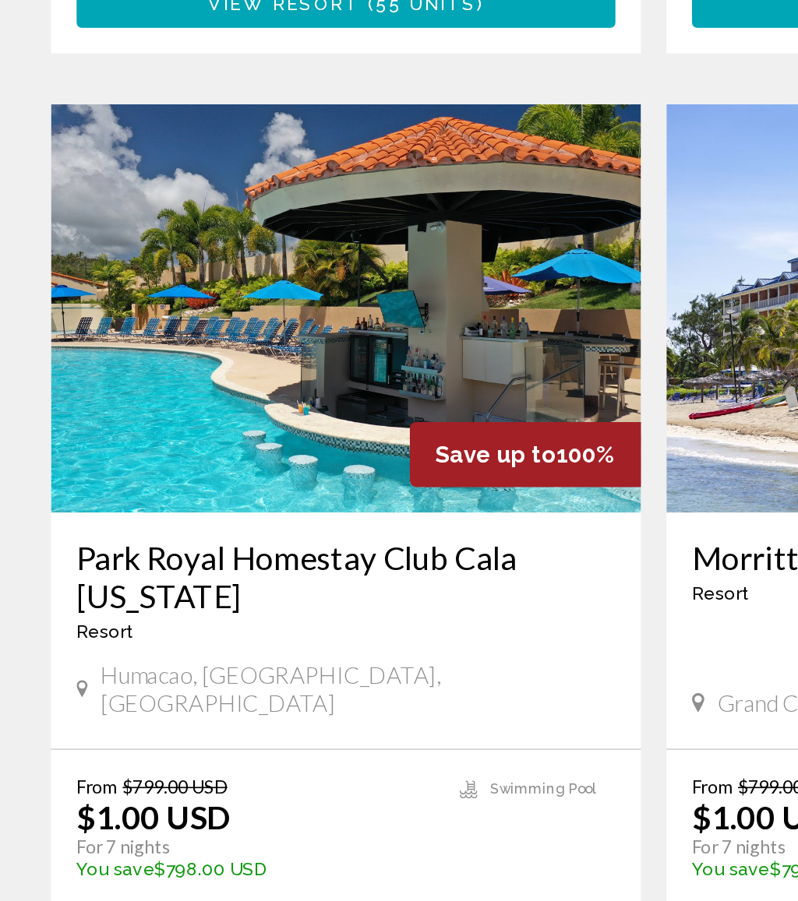
click at [314, 710] on button "View Resort ( 15 units )" at bounding box center [211, 724] width 329 height 29
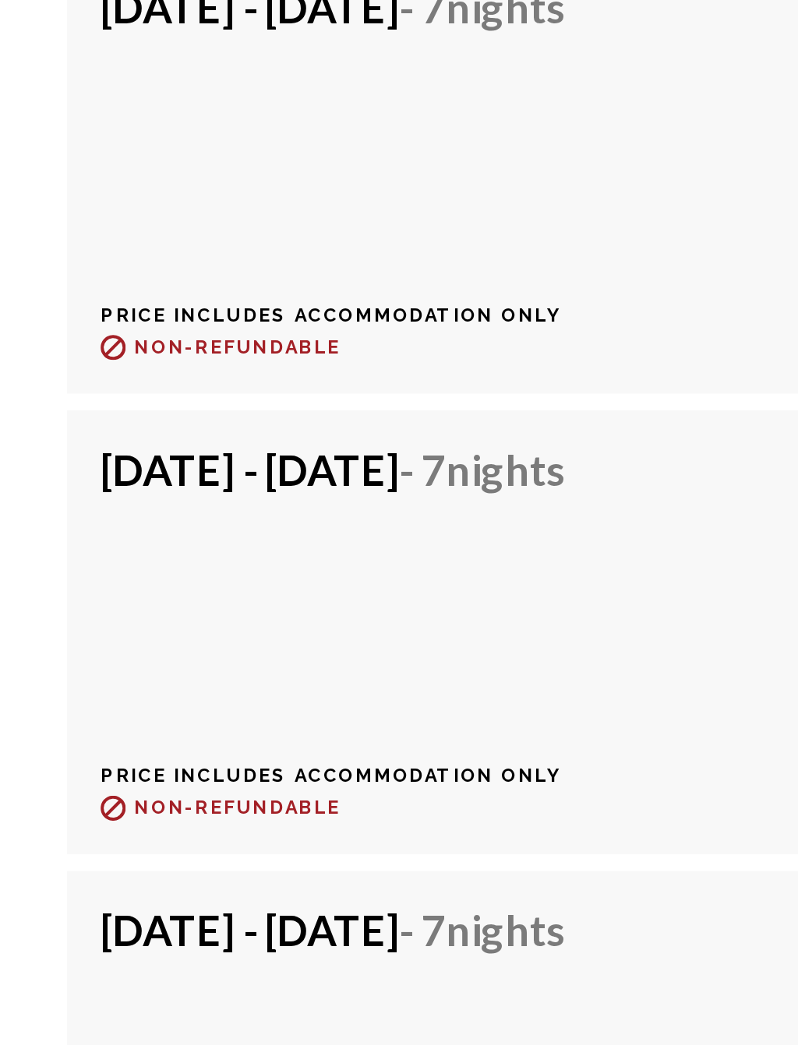
scroll to position [3343, 0]
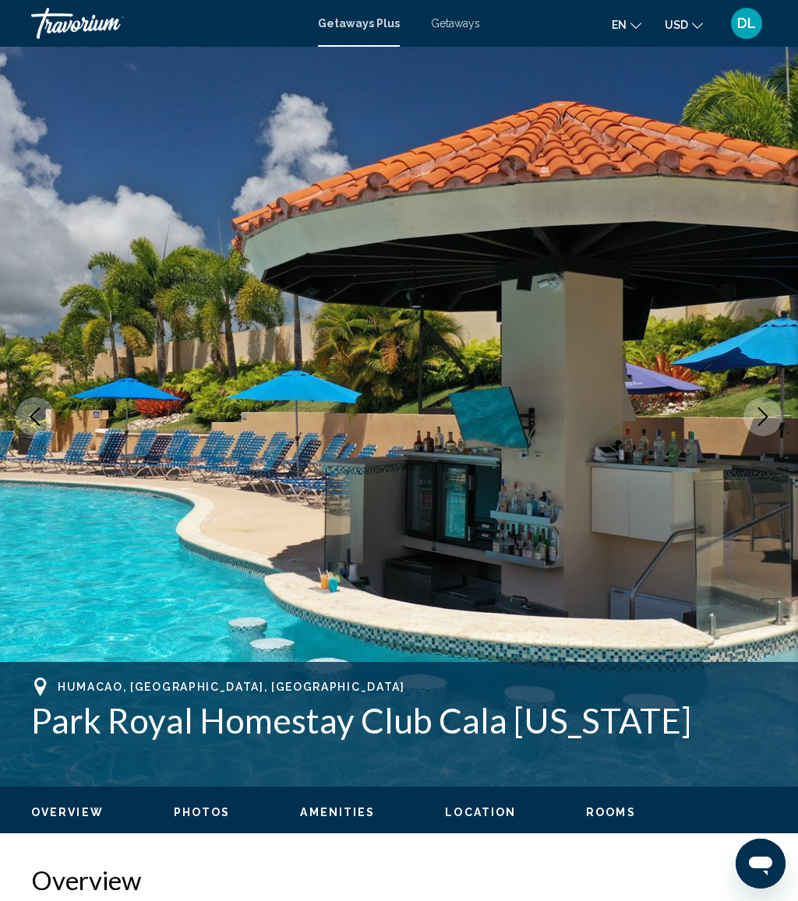
click at [766, 418] on icon "Next image" at bounding box center [763, 416] width 10 height 19
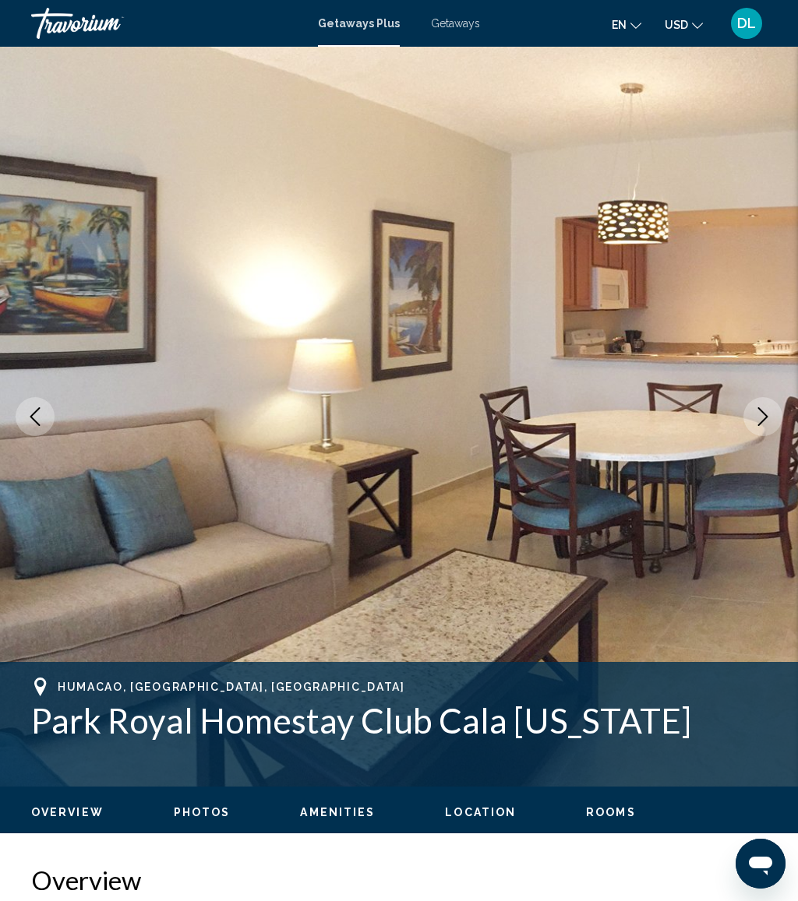
click at [759, 416] on icon "Next image" at bounding box center [762, 416] width 19 height 19
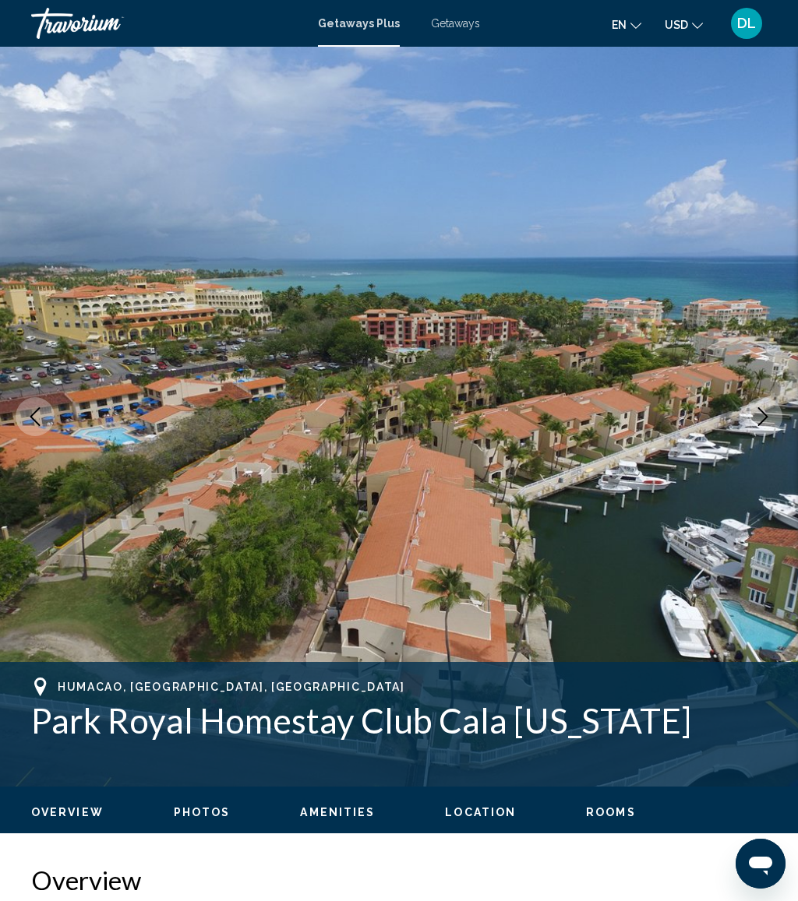
click at [754, 417] on icon "Next image" at bounding box center [762, 416] width 19 height 19
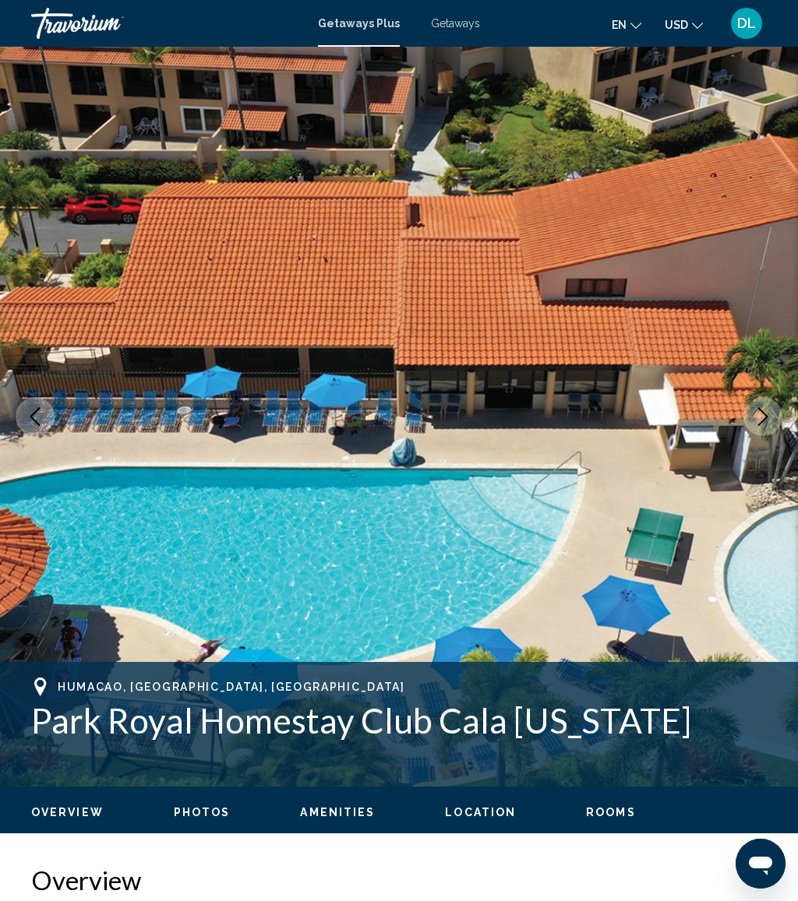
click at [760, 407] on button "Next image" at bounding box center [762, 416] width 39 height 39
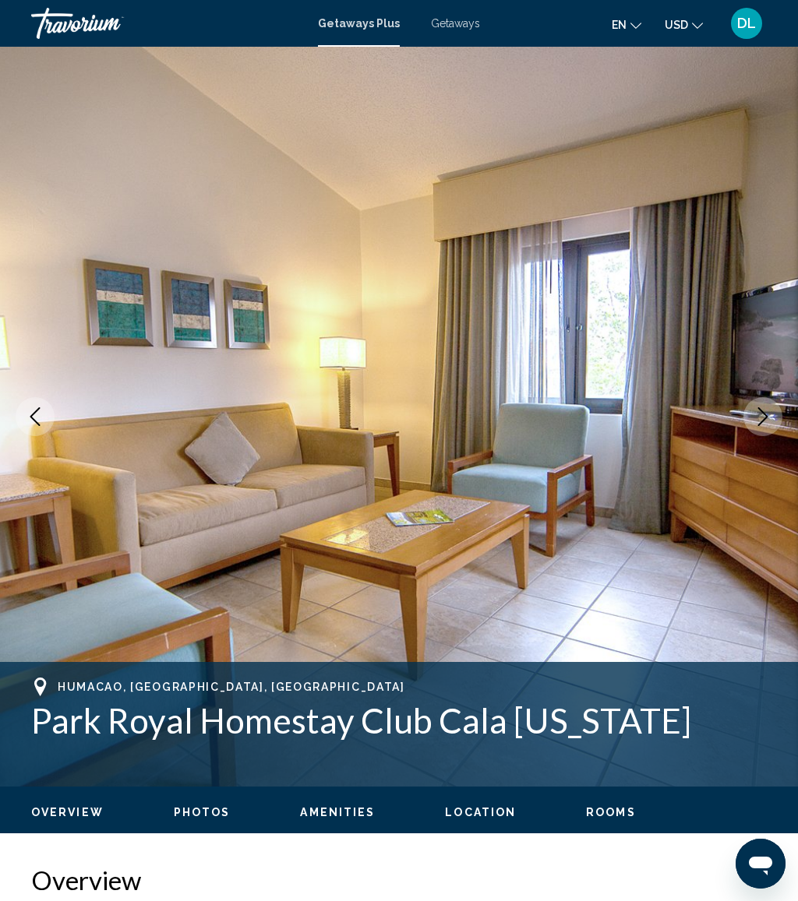
click at [767, 425] on icon "Next image" at bounding box center [762, 416] width 19 height 19
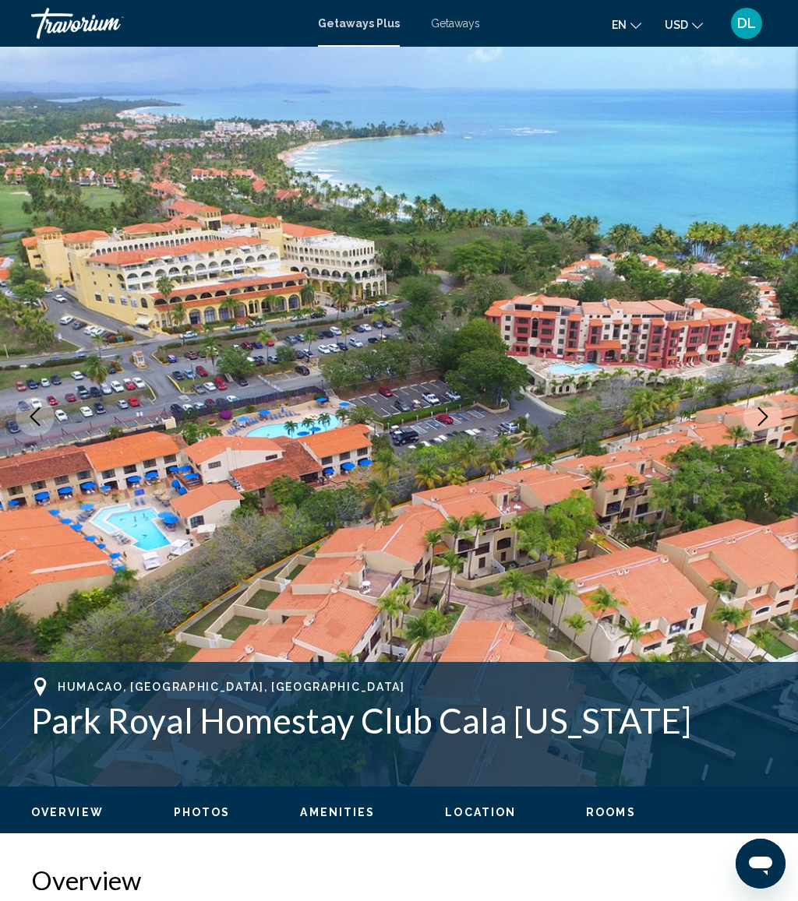
click at [778, 418] on button "Next image" at bounding box center [762, 416] width 39 height 39
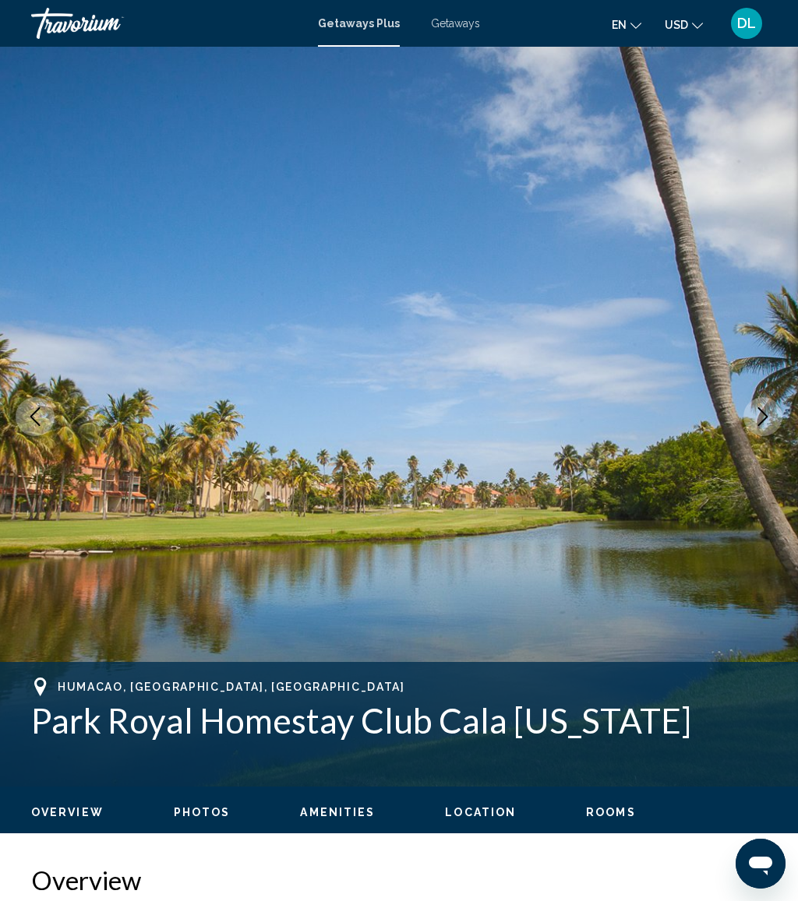
click at [777, 430] on img "Main content" at bounding box center [399, 417] width 798 height 740
click at [777, 404] on button "Next image" at bounding box center [762, 416] width 39 height 39
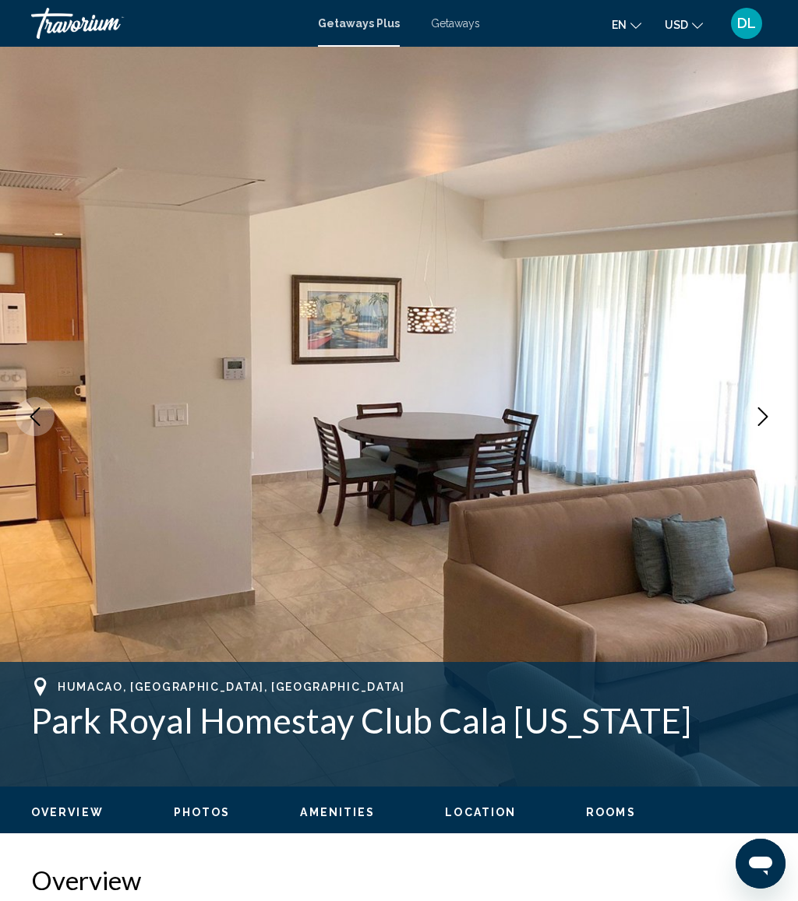
click at [767, 408] on icon "Next image" at bounding box center [762, 416] width 19 height 19
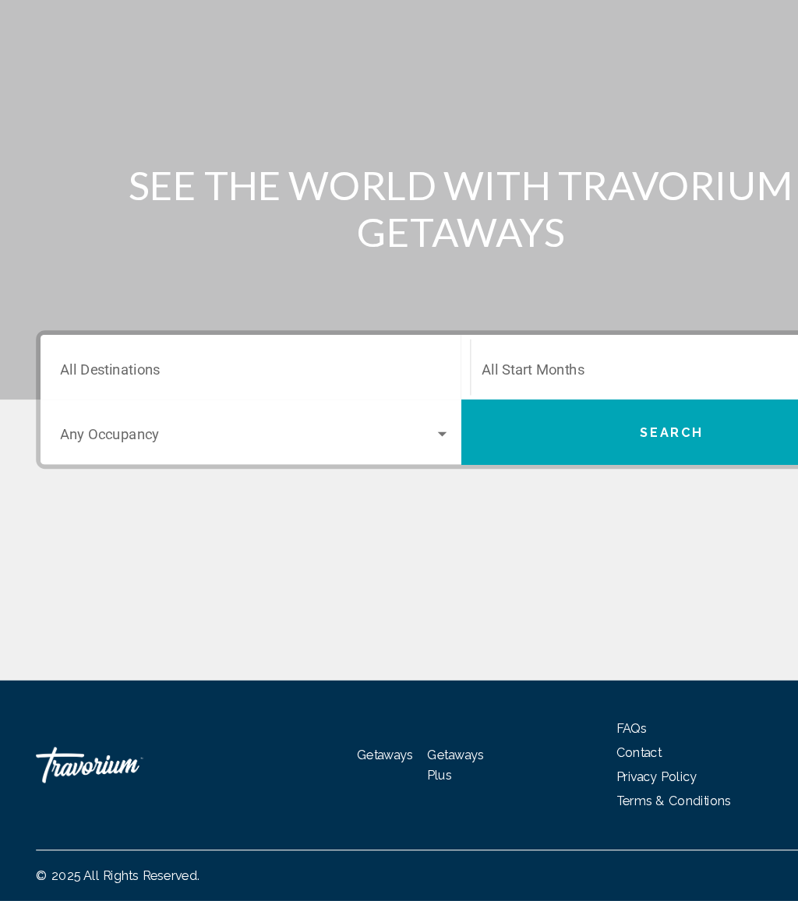
click at [267, 438] on input "Destination All Destinations" at bounding box center [220, 445] width 337 height 14
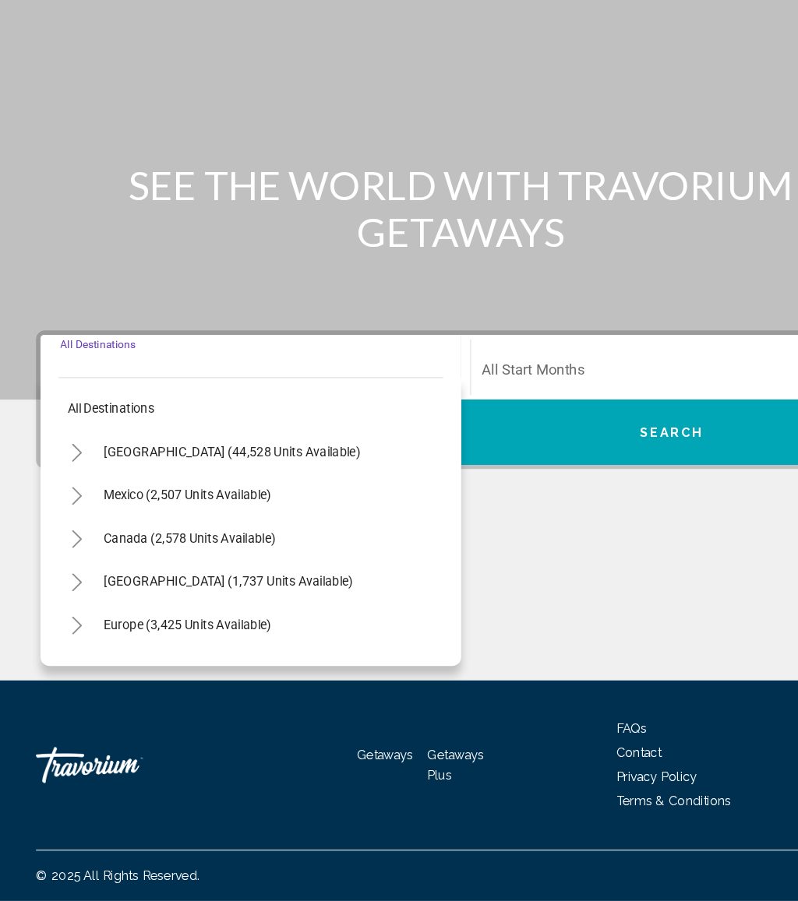
click at [208, 644] on button "Europe (3,425 units available)" at bounding box center [162, 662] width 160 height 36
type input "**********"
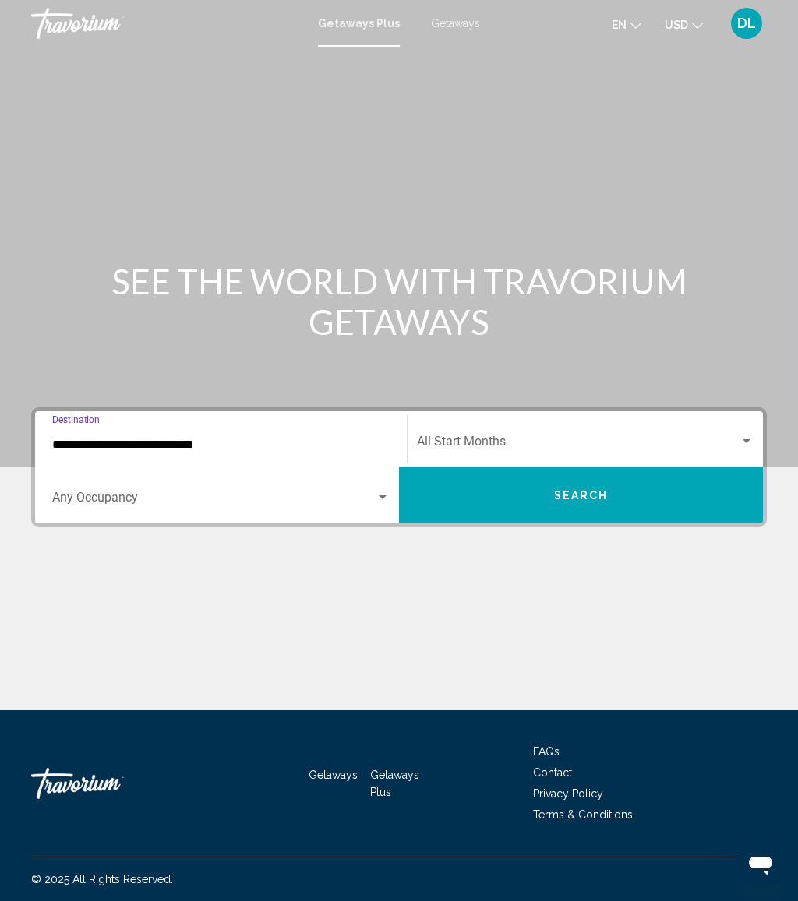
click at [459, 26] on span "Getaways" at bounding box center [455, 23] width 49 height 12
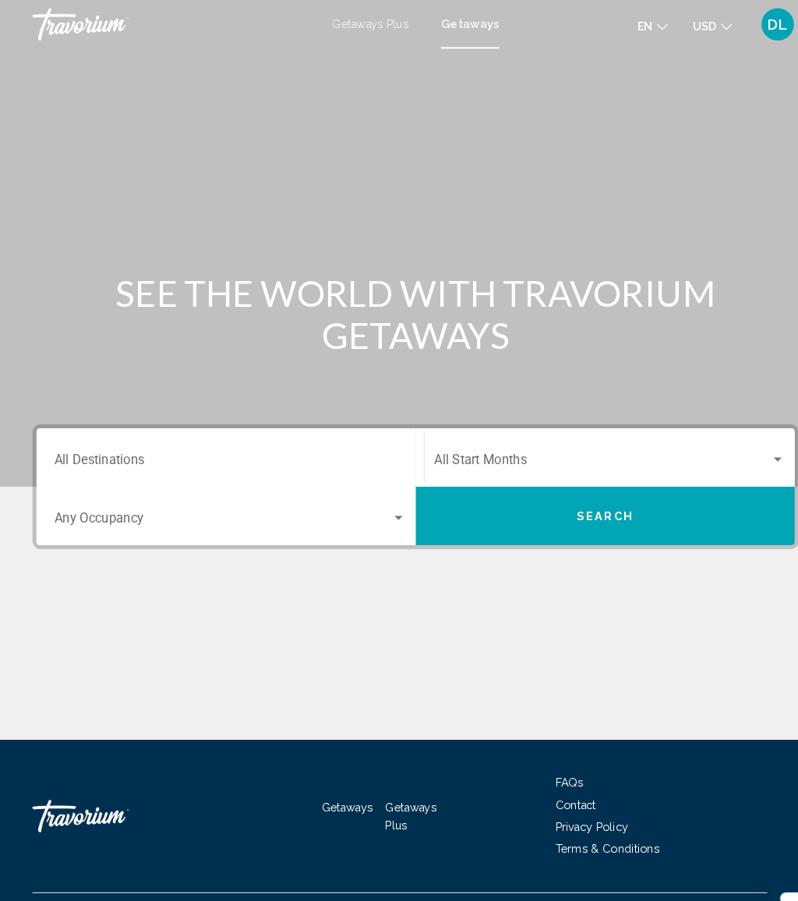
click at [301, 446] on input "Destination All Destinations" at bounding box center [220, 445] width 337 height 14
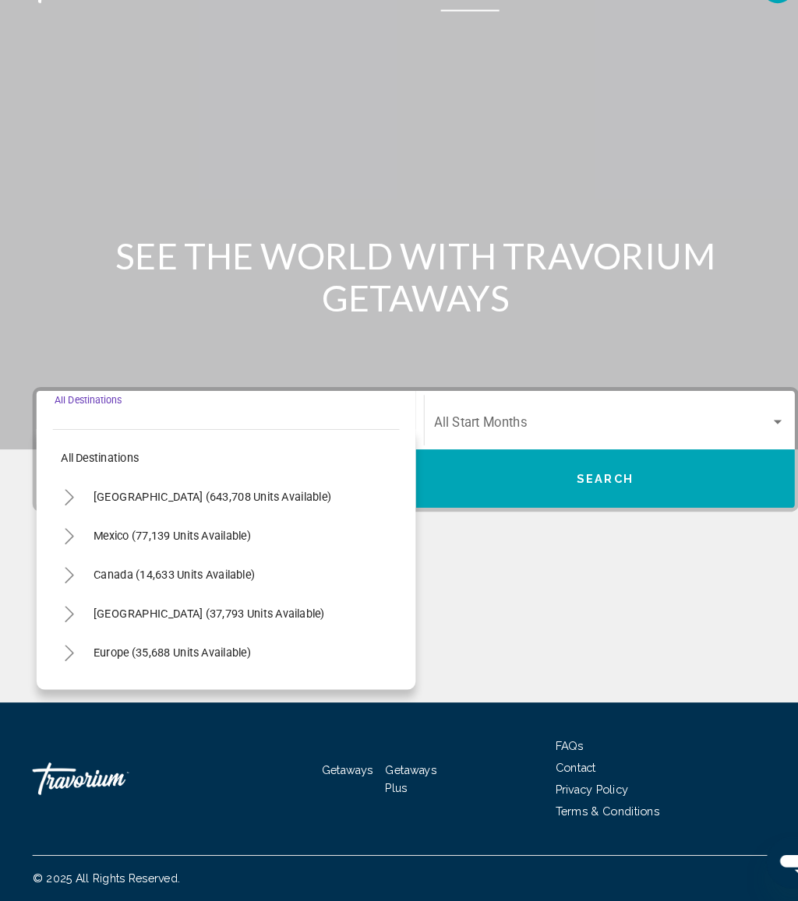
click at [246, 644] on button "Europe (35,688 units available)" at bounding box center [165, 662] width 167 height 36
type input "**********"
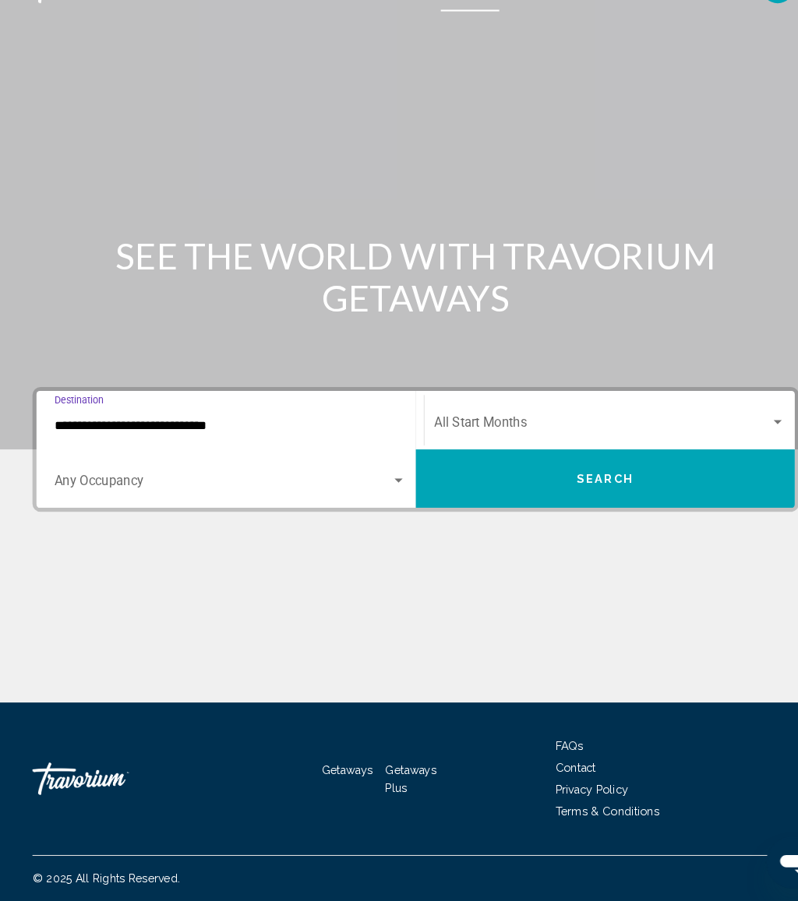
click at [280, 494] on span "Search widget" at bounding box center [213, 501] width 323 height 14
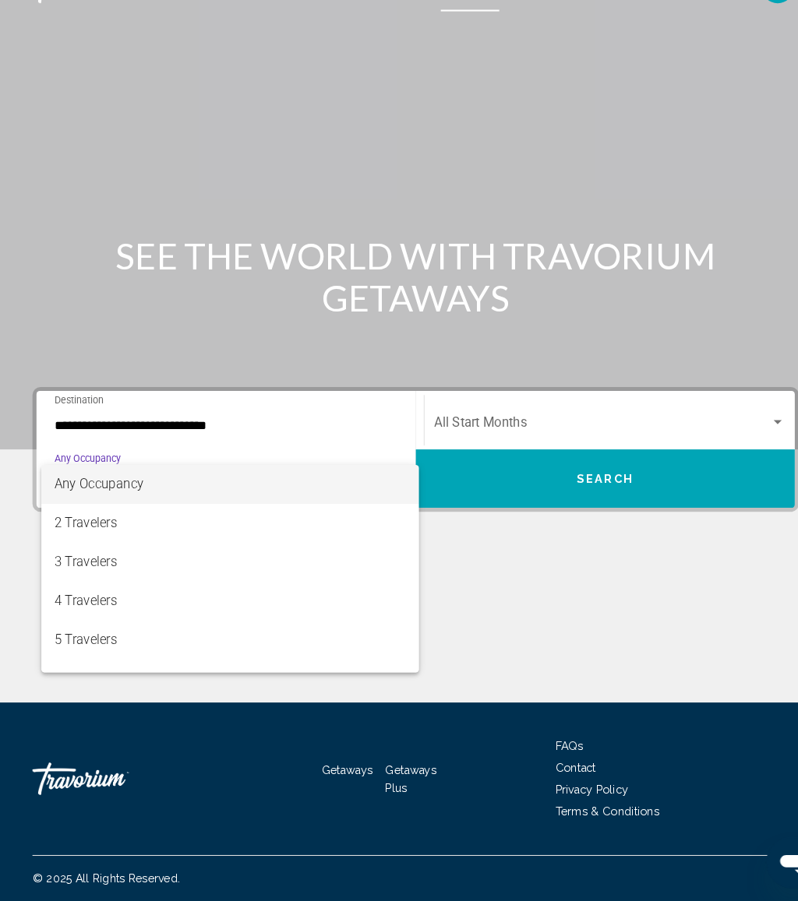
click at [149, 594] on span "4 Travelers" at bounding box center [220, 612] width 337 height 37
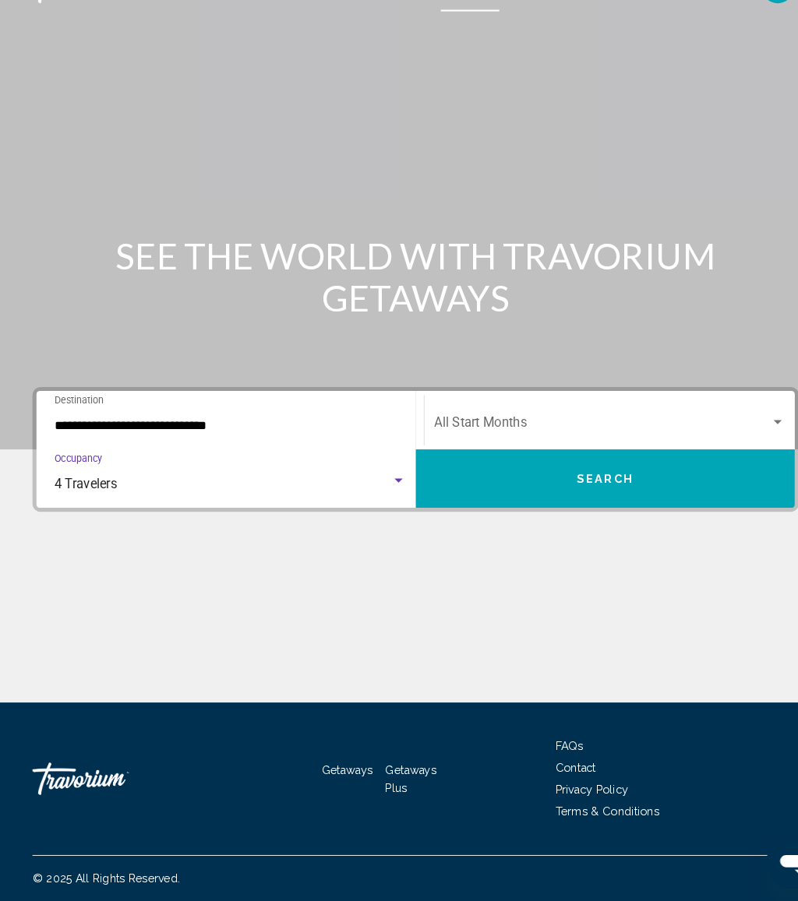
click at [535, 467] on button "Search" at bounding box center [581, 495] width 364 height 56
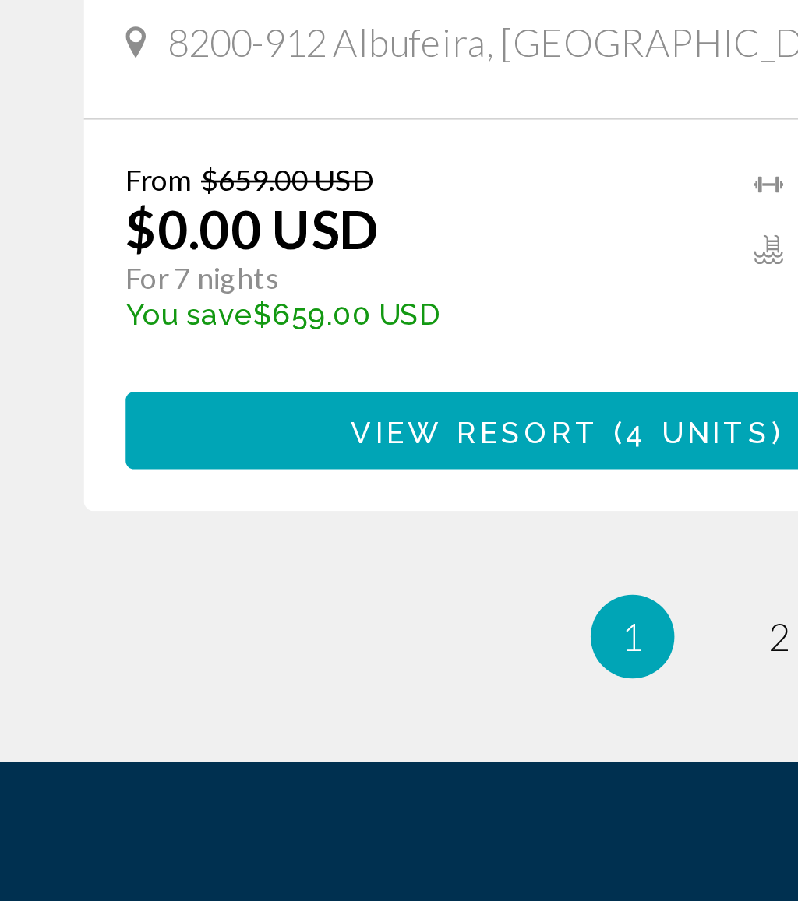
scroll to position [2795, 0]
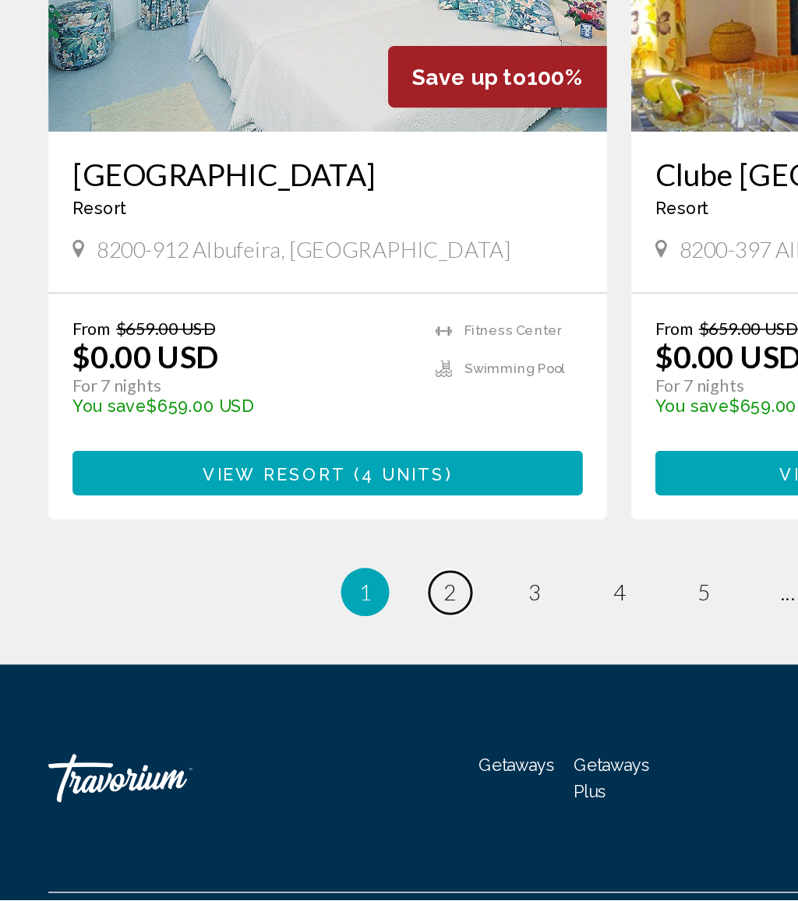
click at [292, 694] on span "2" at bounding box center [290, 702] width 8 height 17
